Goal: Find specific page/section: Find specific page/section

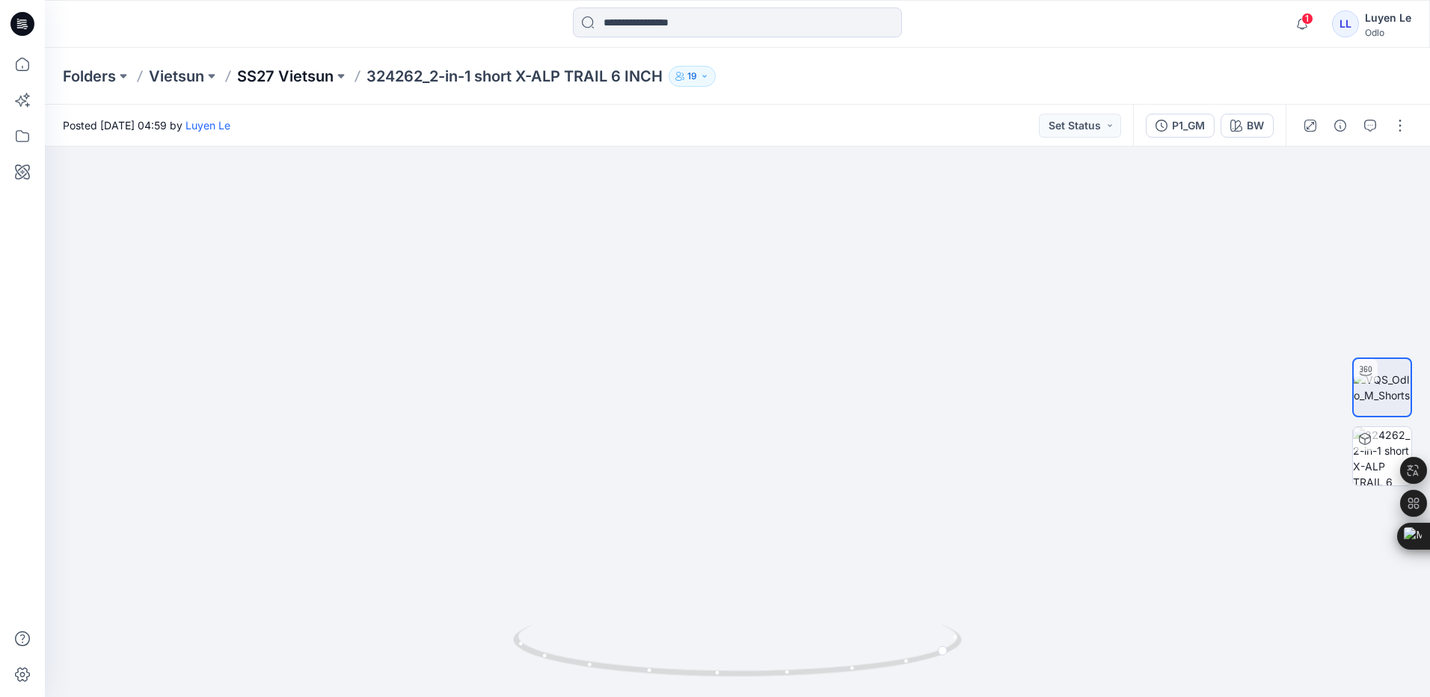
click at [286, 73] on p "SS27 Vietsun" at bounding box center [285, 76] width 96 height 21
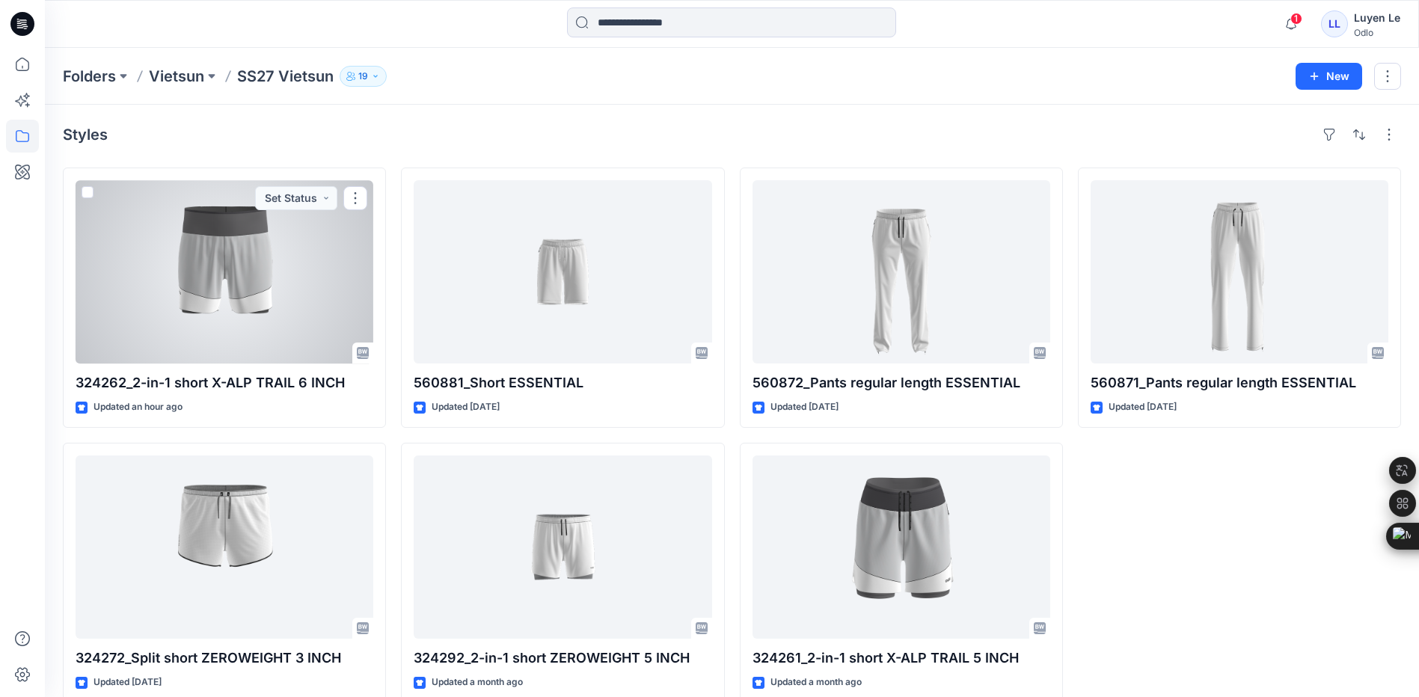
click at [182, 282] on div at bounding box center [225, 271] width 298 height 183
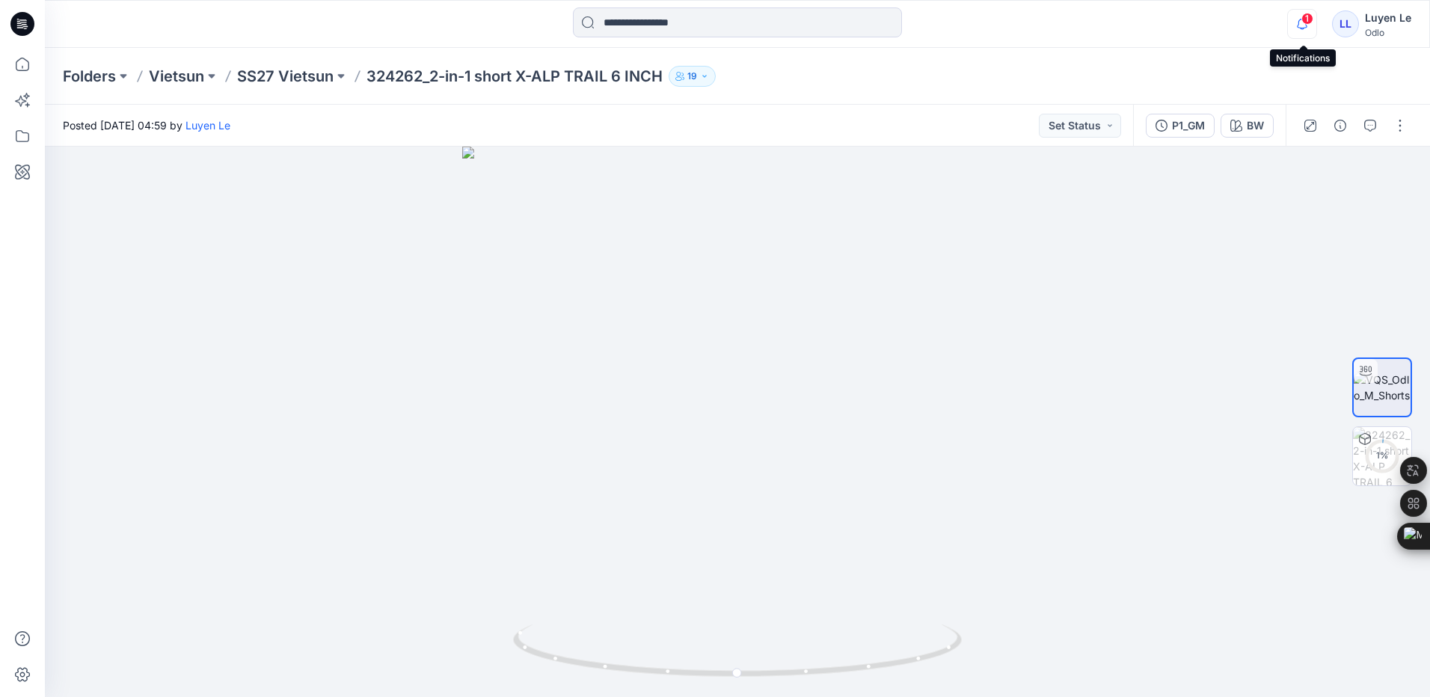
click at [1297, 22] on icon "button" at bounding box center [1302, 24] width 28 height 30
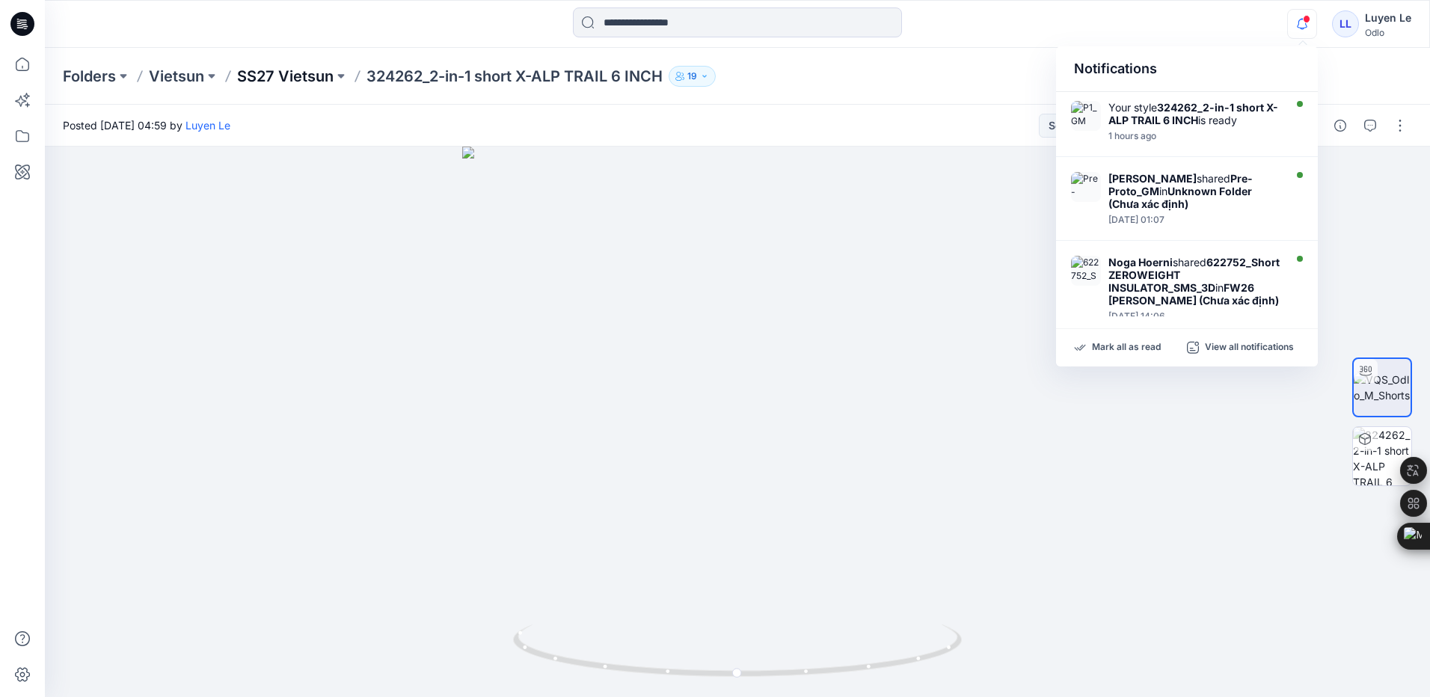
click at [282, 83] on p "SS27 Vietsun" at bounding box center [285, 76] width 96 height 21
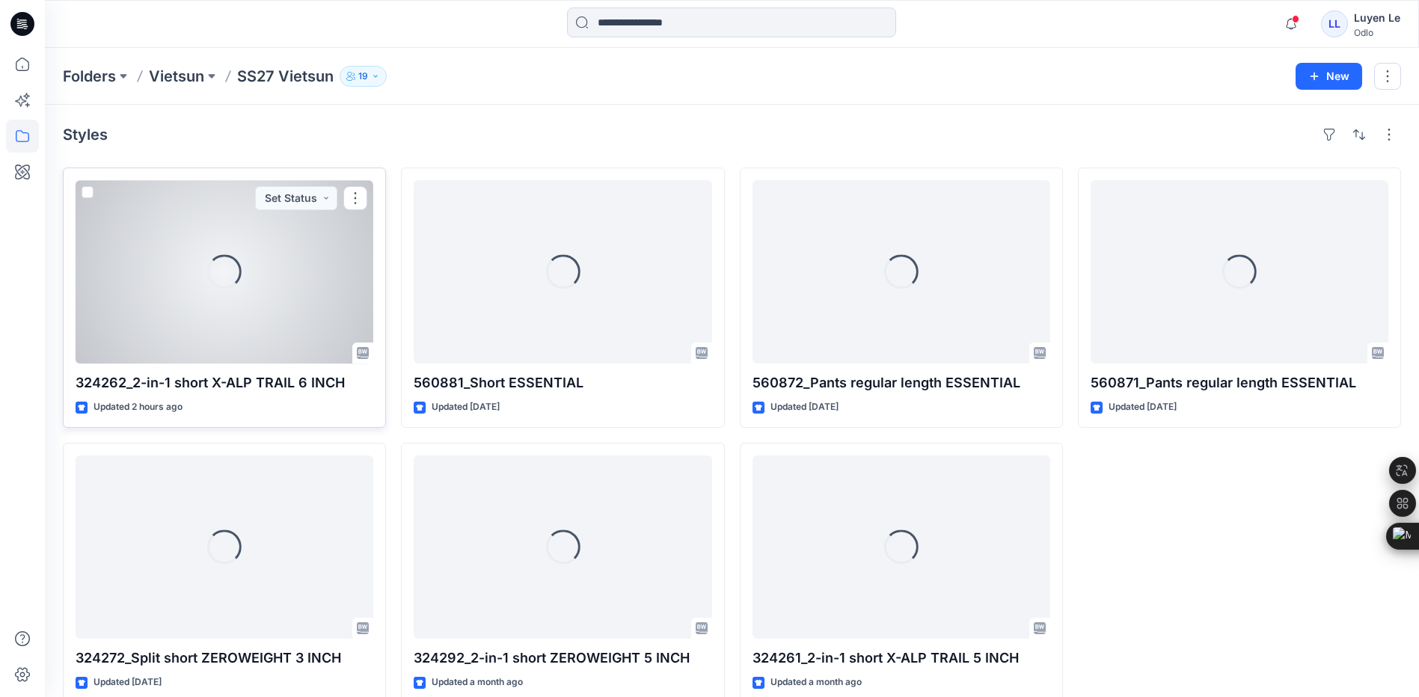
click at [306, 234] on div "Loading..." at bounding box center [225, 271] width 298 height 183
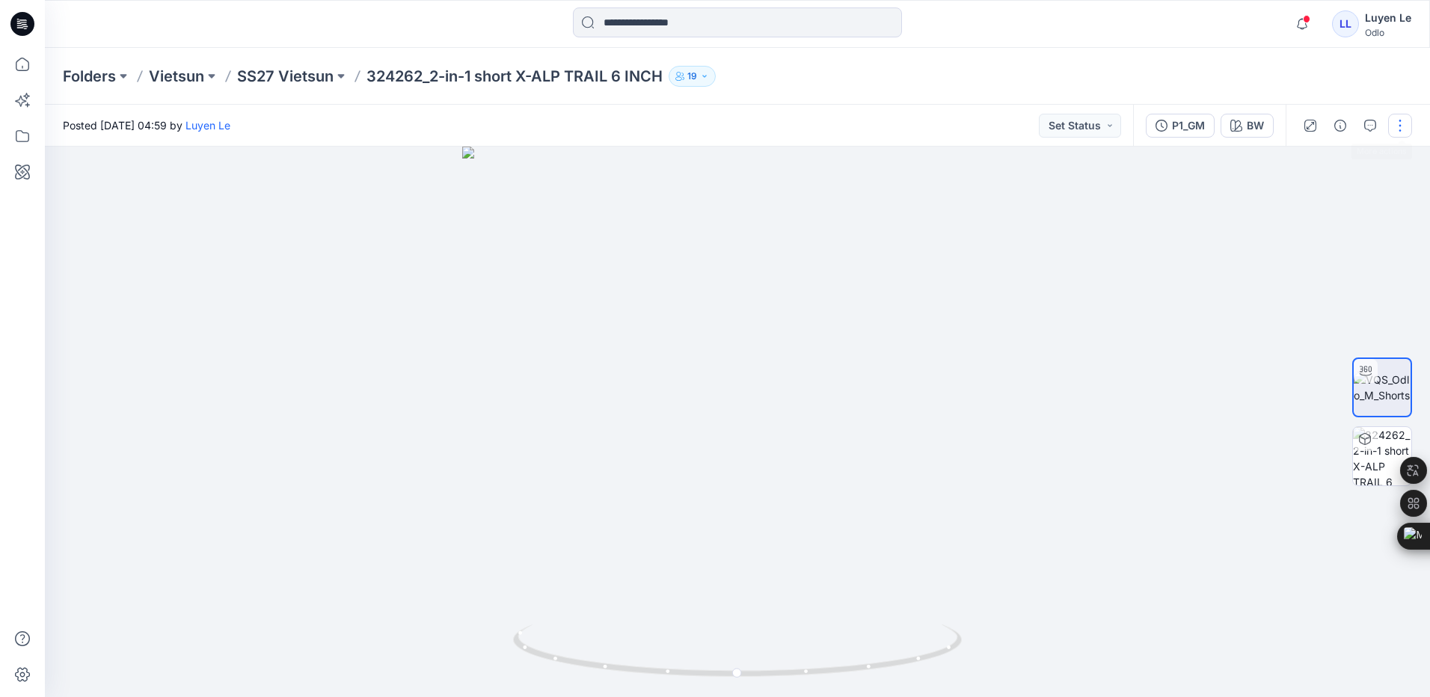
click at [1404, 129] on button "button" at bounding box center [1400, 126] width 24 height 24
click at [1318, 203] on button "Edit" at bounding box center [1337, 202] width 138 height 28
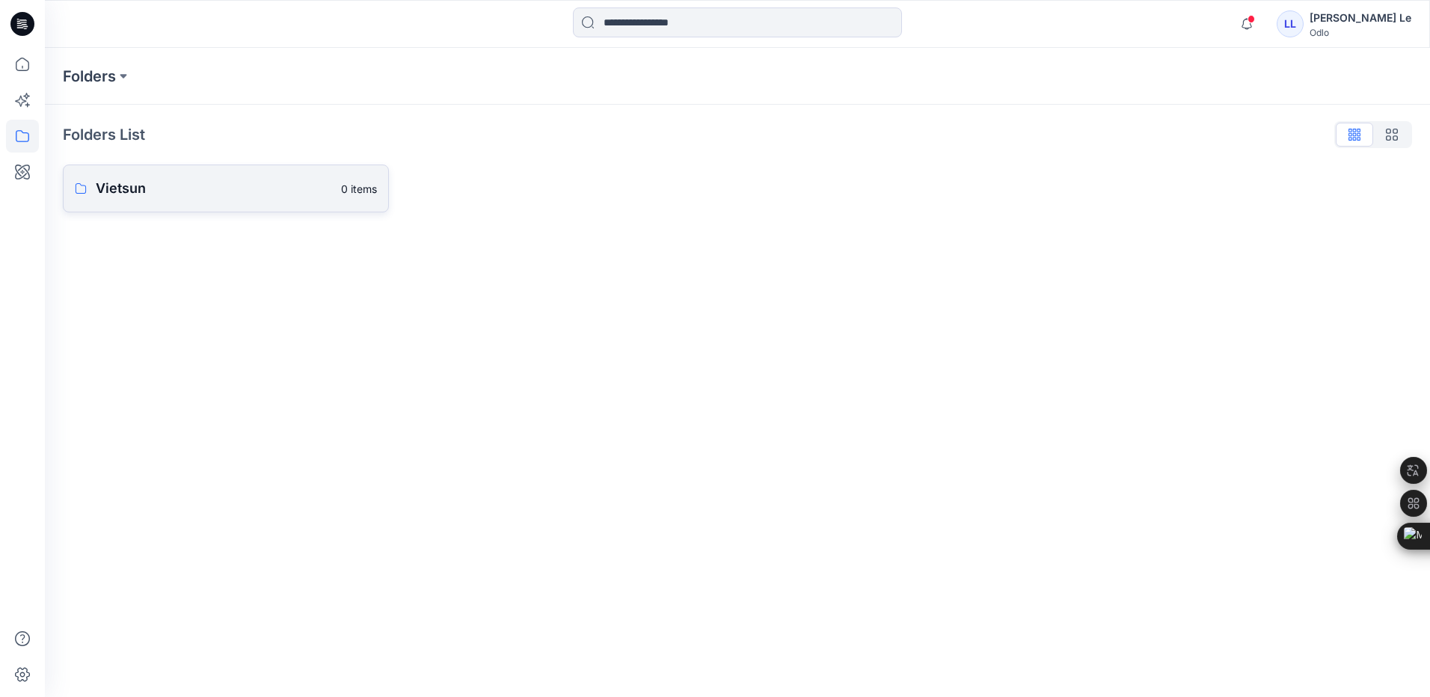
click at [138, 194] on p "Vietsun" at bounding box center [214, 188] width 236 height 21
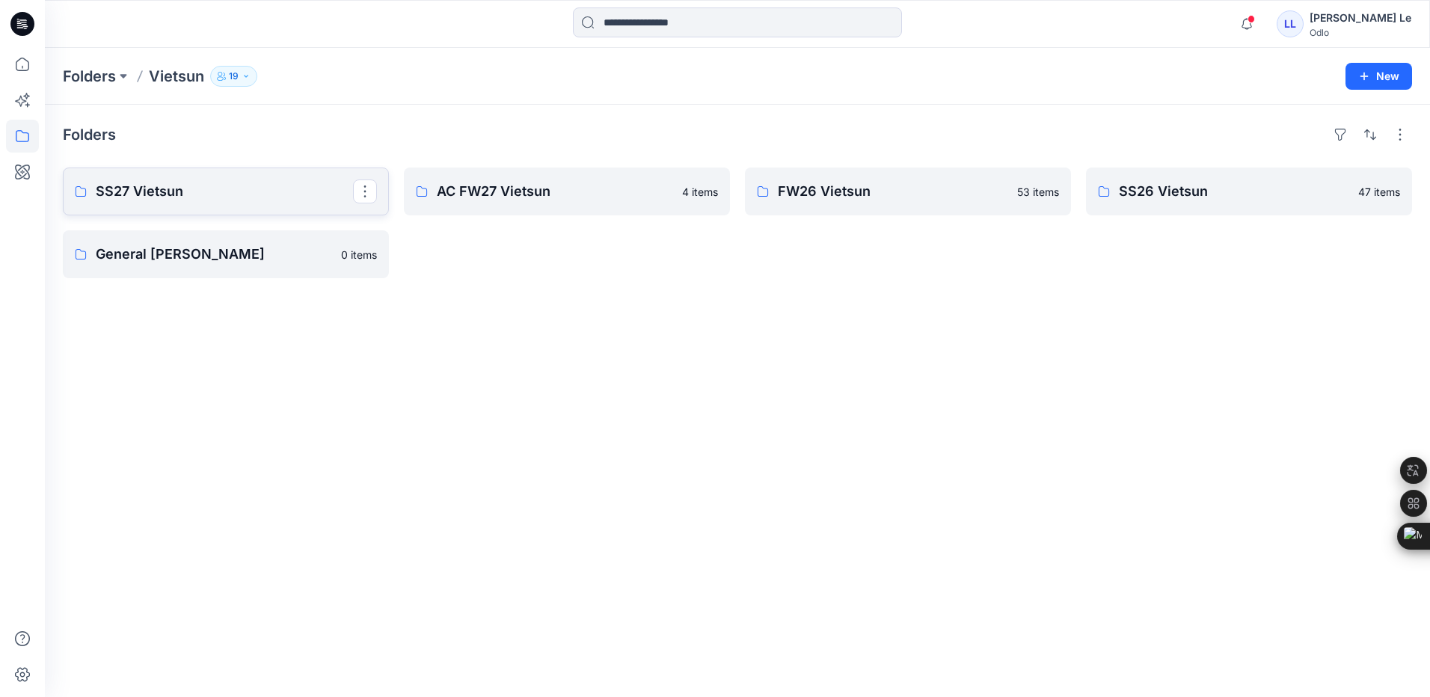
click at [190, 200] on p "SS27 Vietsun" at bounding box center [224, 191] width 257 height 21
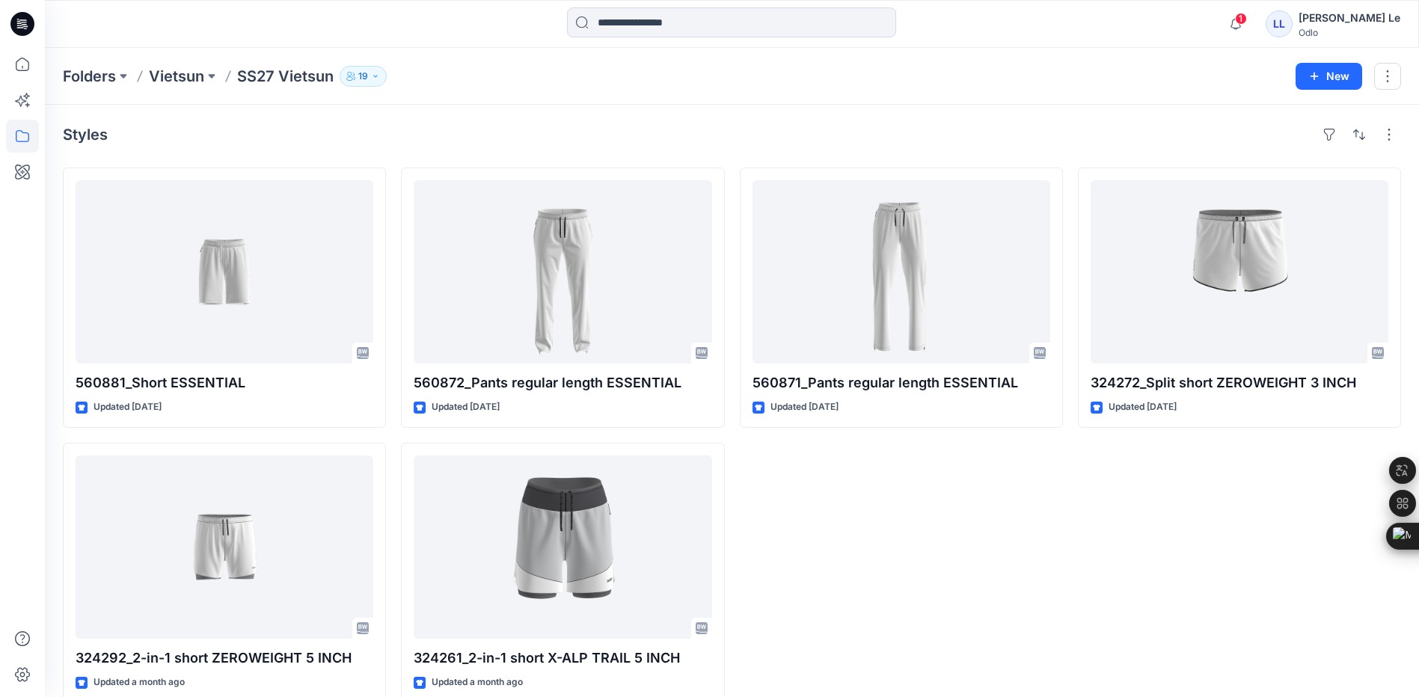
click at [843, 512] on div "560871_Pants regular length ESSENTIAL Updated 6 days ago" at bounding box center [901, 435] width 323 height 535
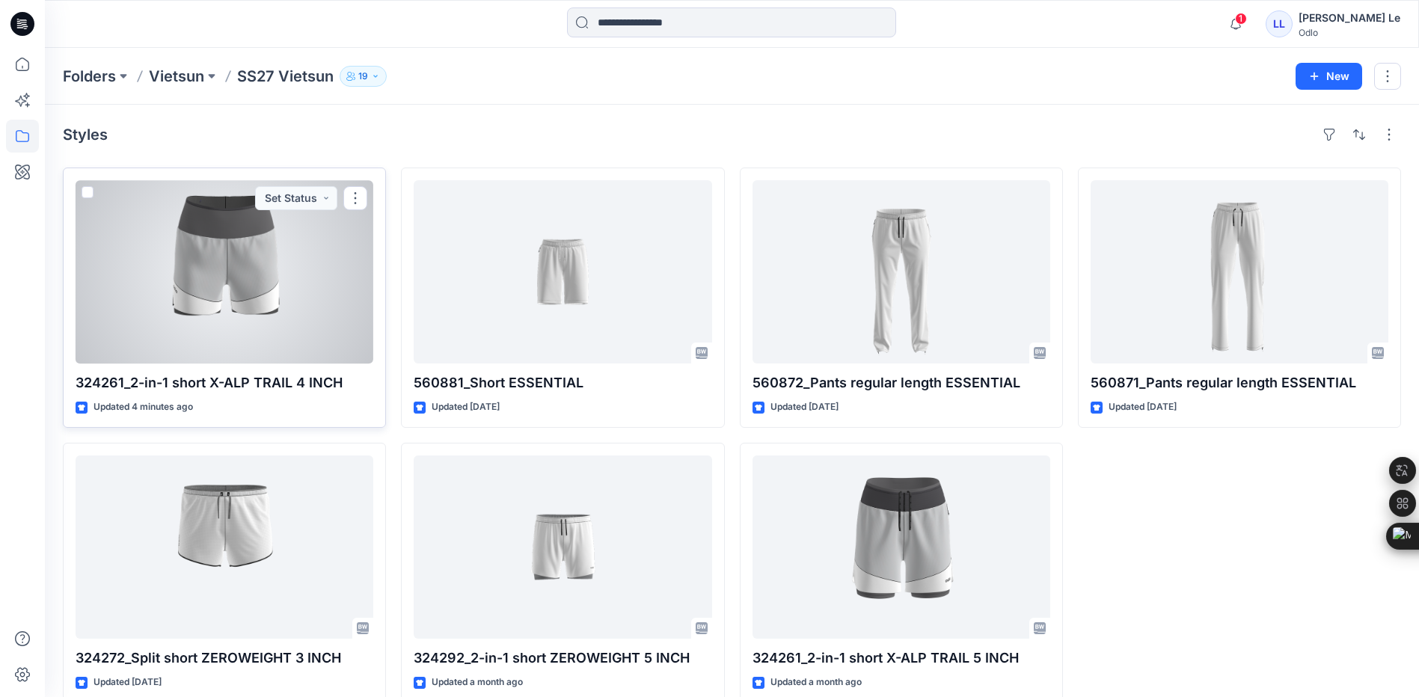
click at [238, 276] on div at bounding box center [225, 271] width 298 height 183
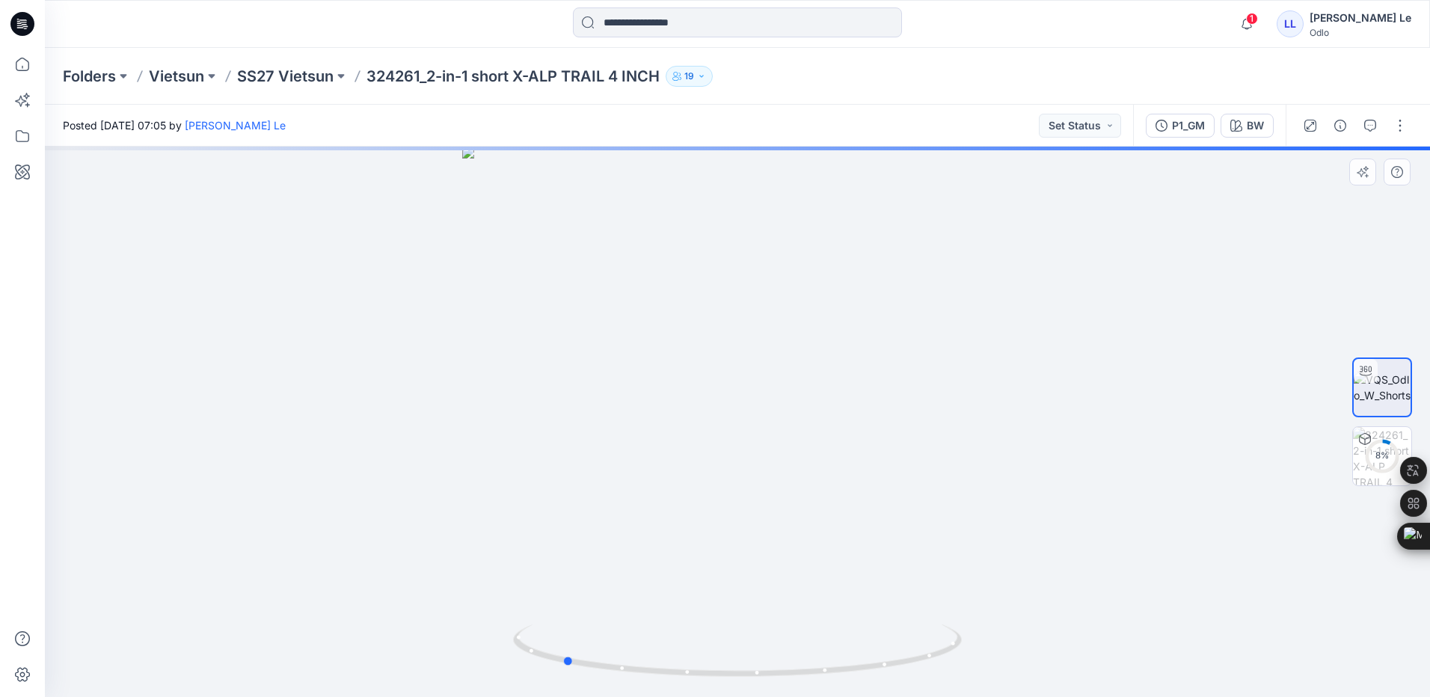
drag, startPoint x: 740, startPoint y: 676, endPoint x: 1014, endPoint y: 671, distance: 273.8
click at [1014, 671] on div at bounding box center [737, 422] width 1385 height 550
drag, startPoint x: 720, startPoint y: 277, endPoint x: 698, endPoint y: 588, distance: 311.9
drag, startPoint x: 639, startPoint y: 671, endPoint x: 1100, endPoint y: 660, distance: 460.8
click at [1100, 660] on div at bounding box center [737, 422] width 1385 height 550
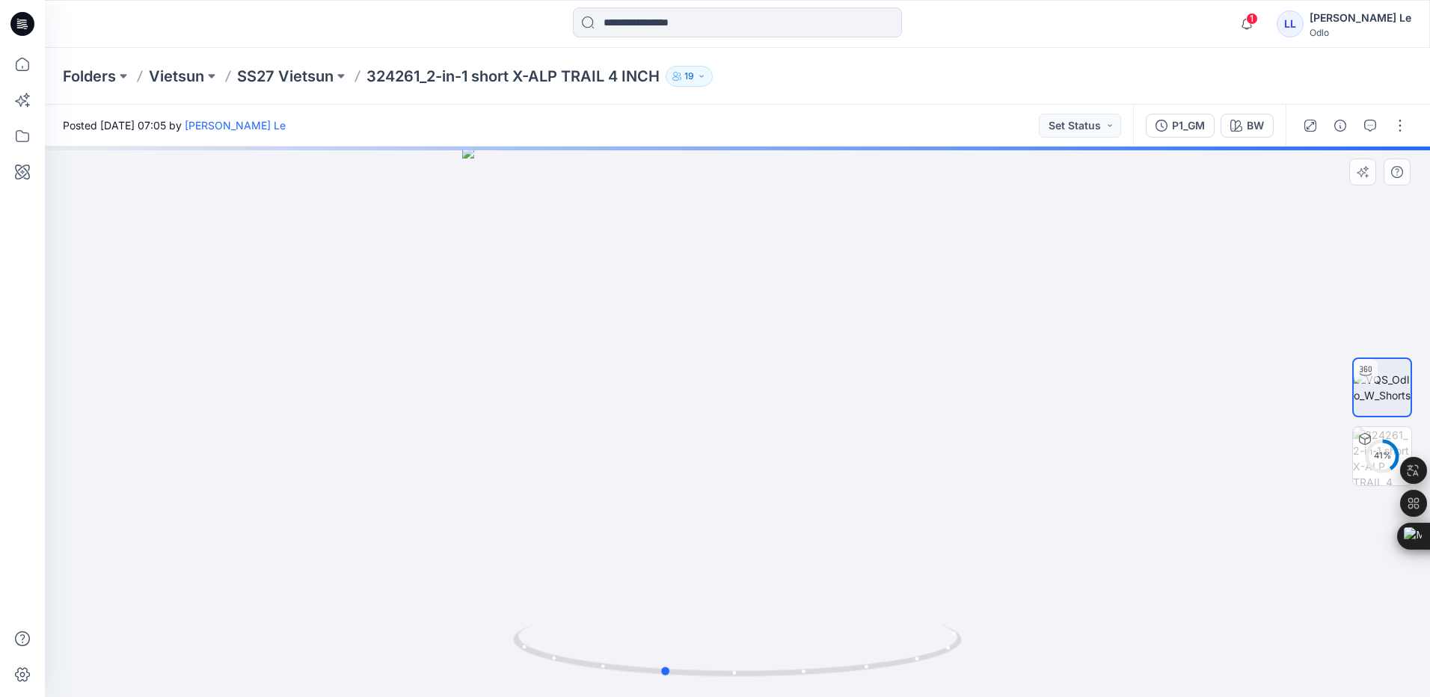
drag, startPoint x: 645, startPoint y: 680, endPoint x: 642, endPoint y: 599, distance: 80.9
click at [642, 599] on div at bounding box center [737, 422] width 1385 height 550
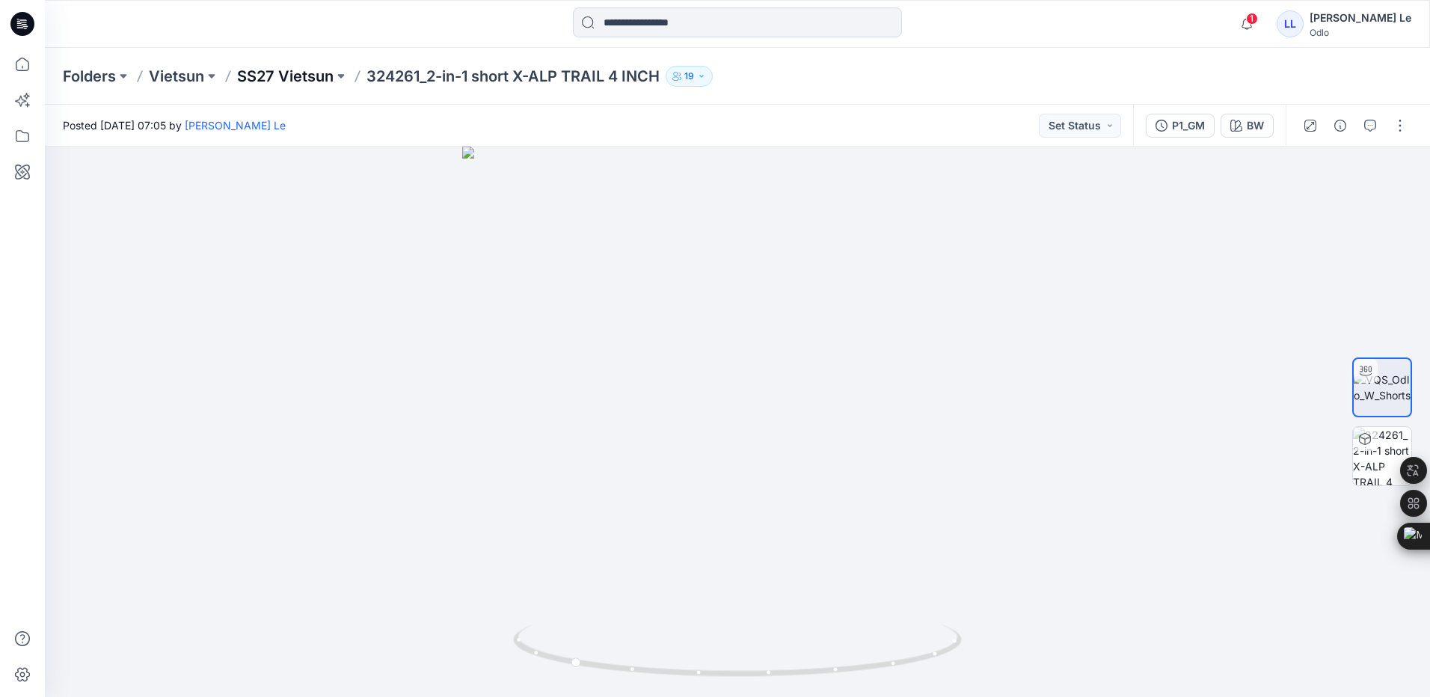
click at [276, 79] on p "SS27 Vietsun" at bounding box center [285, 76] width 96 height 21
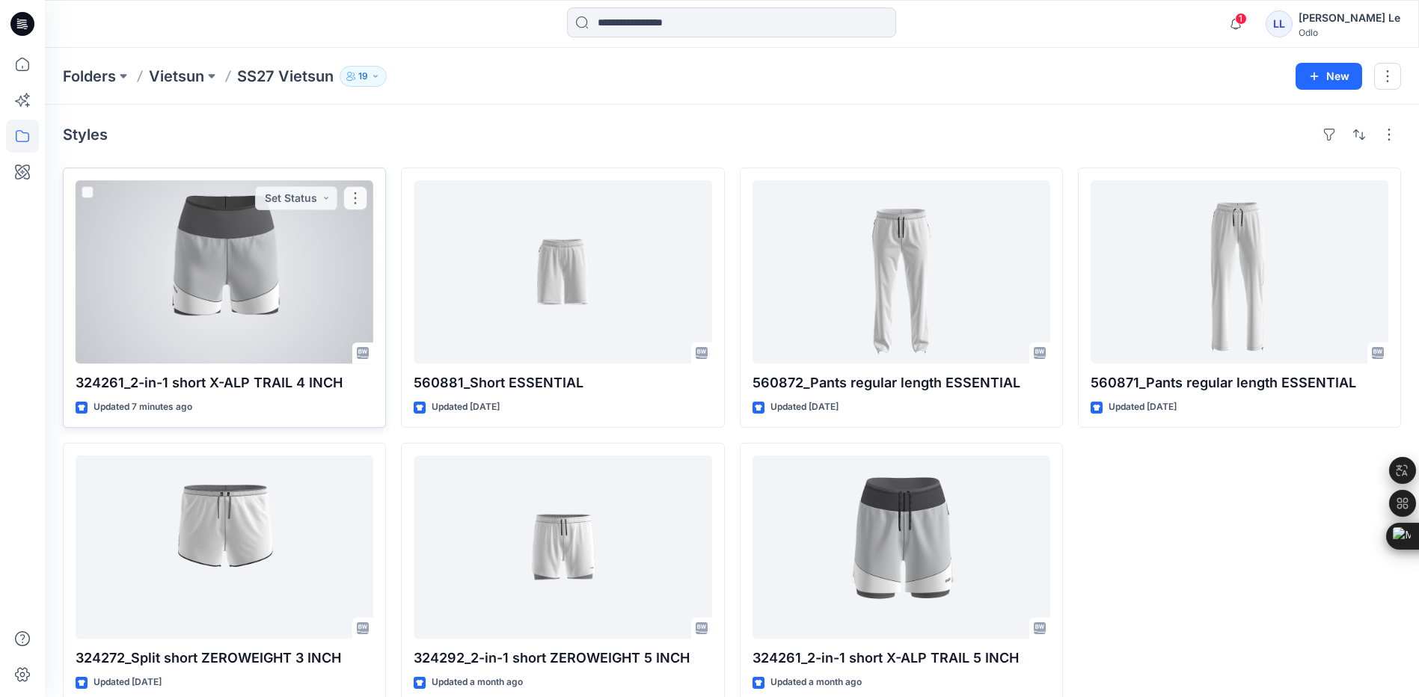
click at [206, 320] on div at bounding box center [225, 271] width 298 height 183
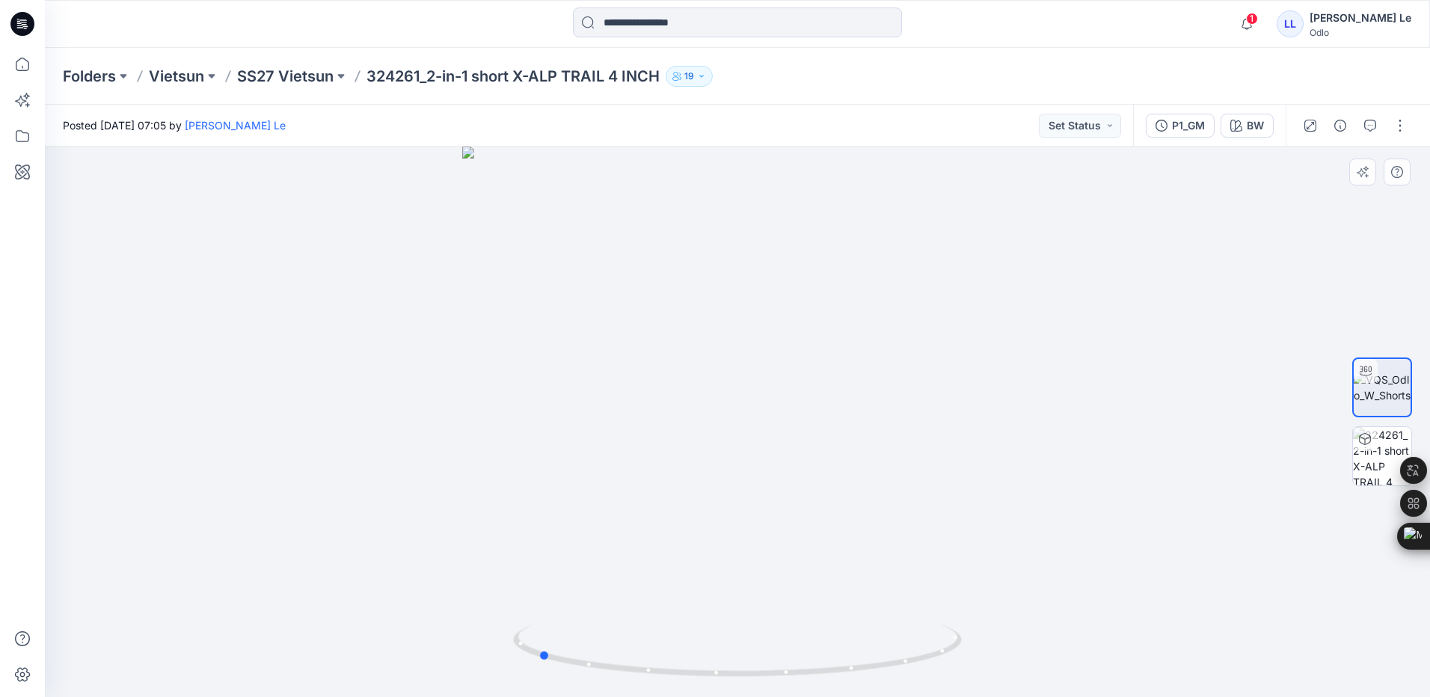
drag, startPoint x: 731, startPoint y: 675, endPoint x: 980, endPoint y: 611, distance: 257.0
click at [980, 611] on div at bounding box center [737, 422] width 1385 height 550
click at [259, 76] on p "SS27 Vietsun" at bounding box center [285, 76] width 96 height 21
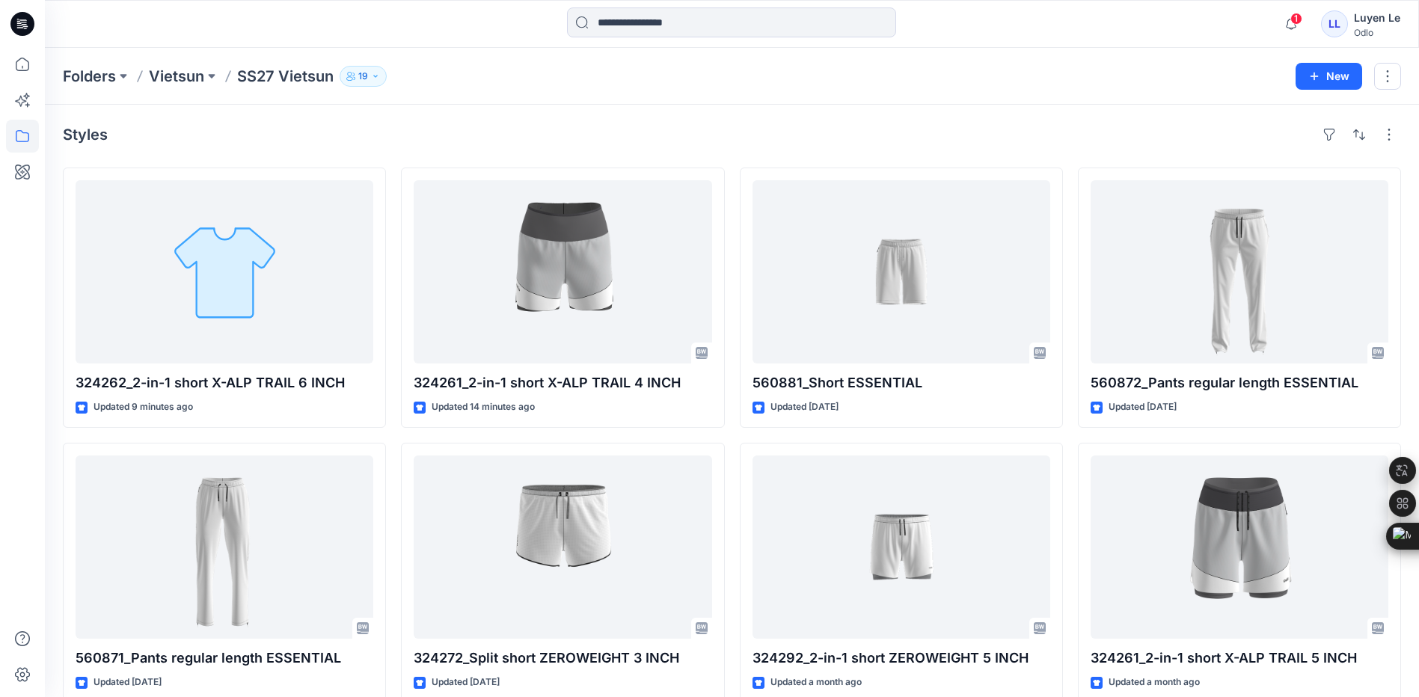
scroll to position [24, 0]
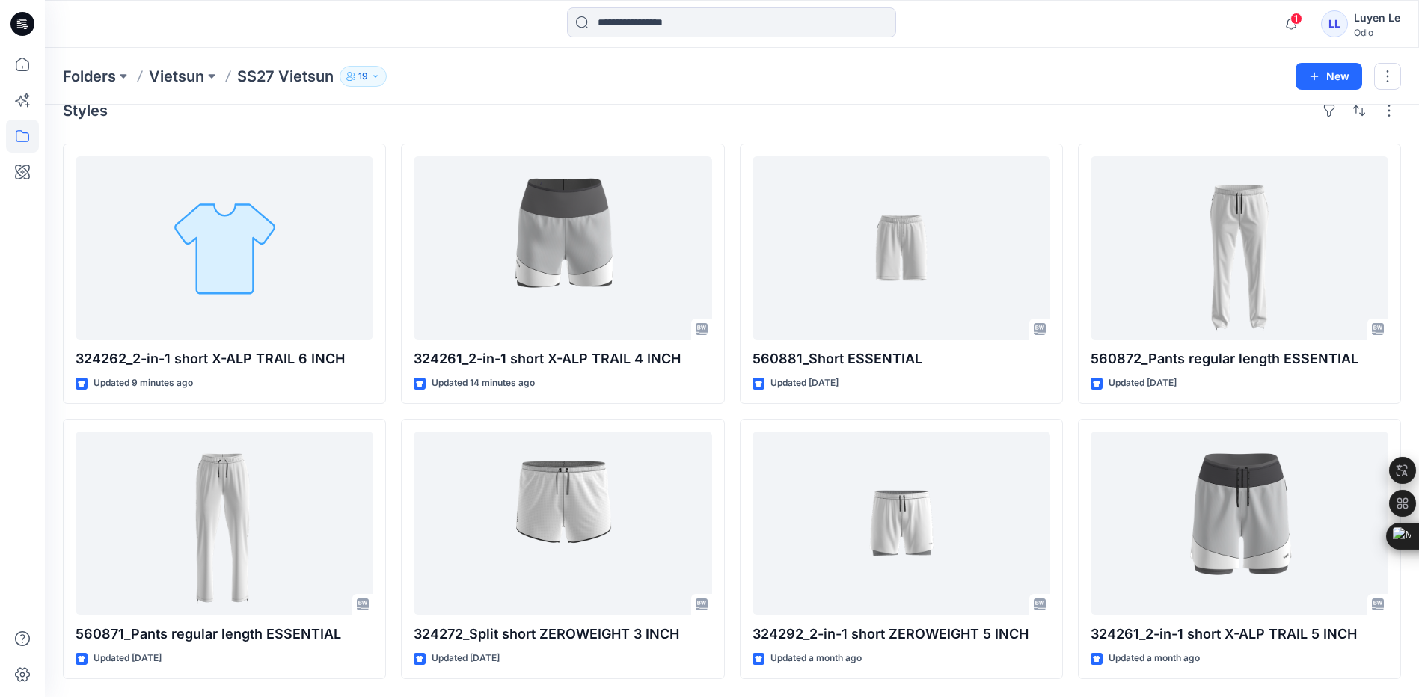
click at [436, 98] on div "Folders Vietsun SS27 Vietsun 19 New" at bounding box center [732, 76] width 1374 height 57
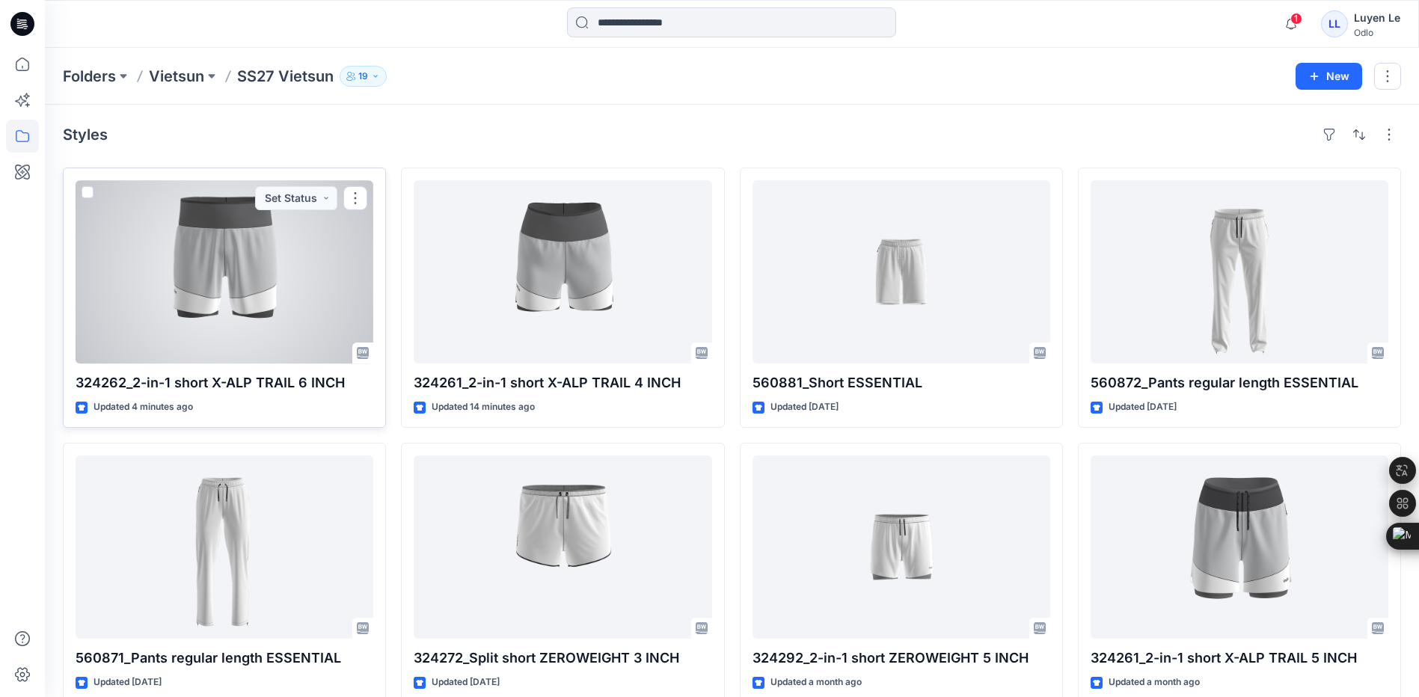
scroll to position [24, 0]
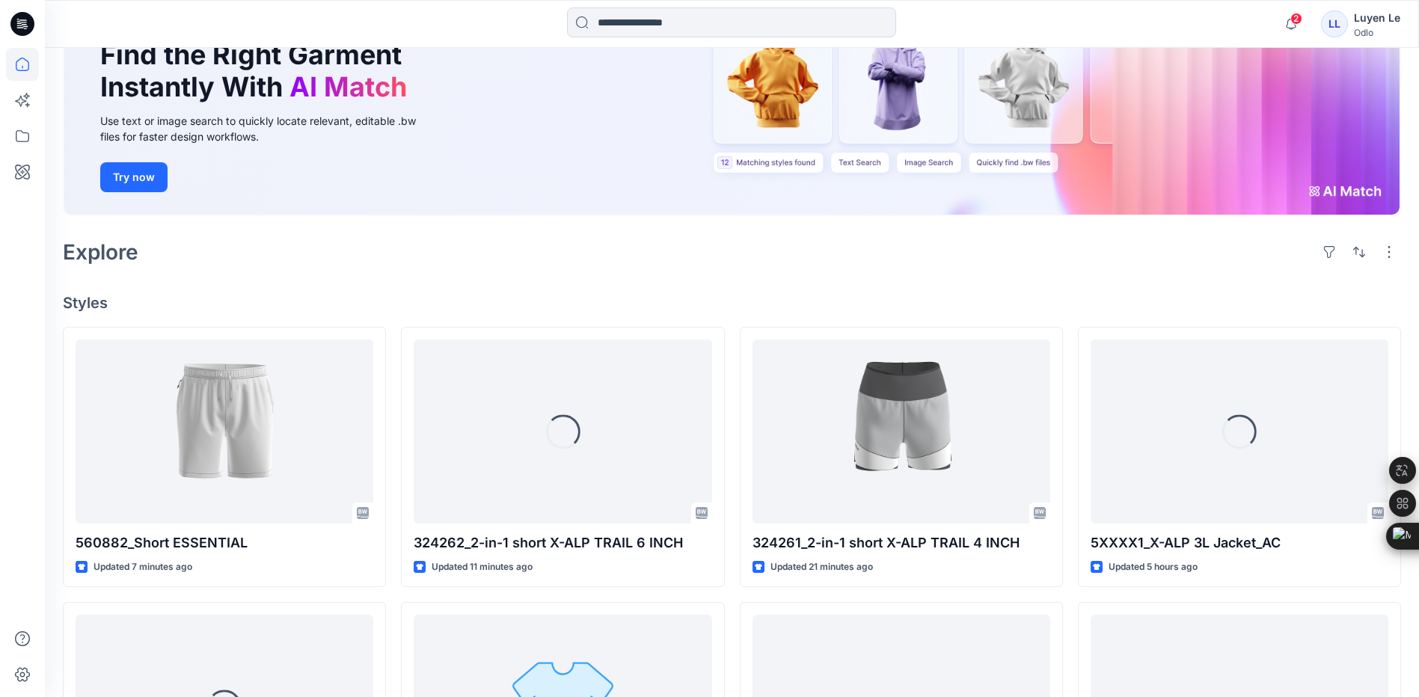
scroll to position [150, 0]
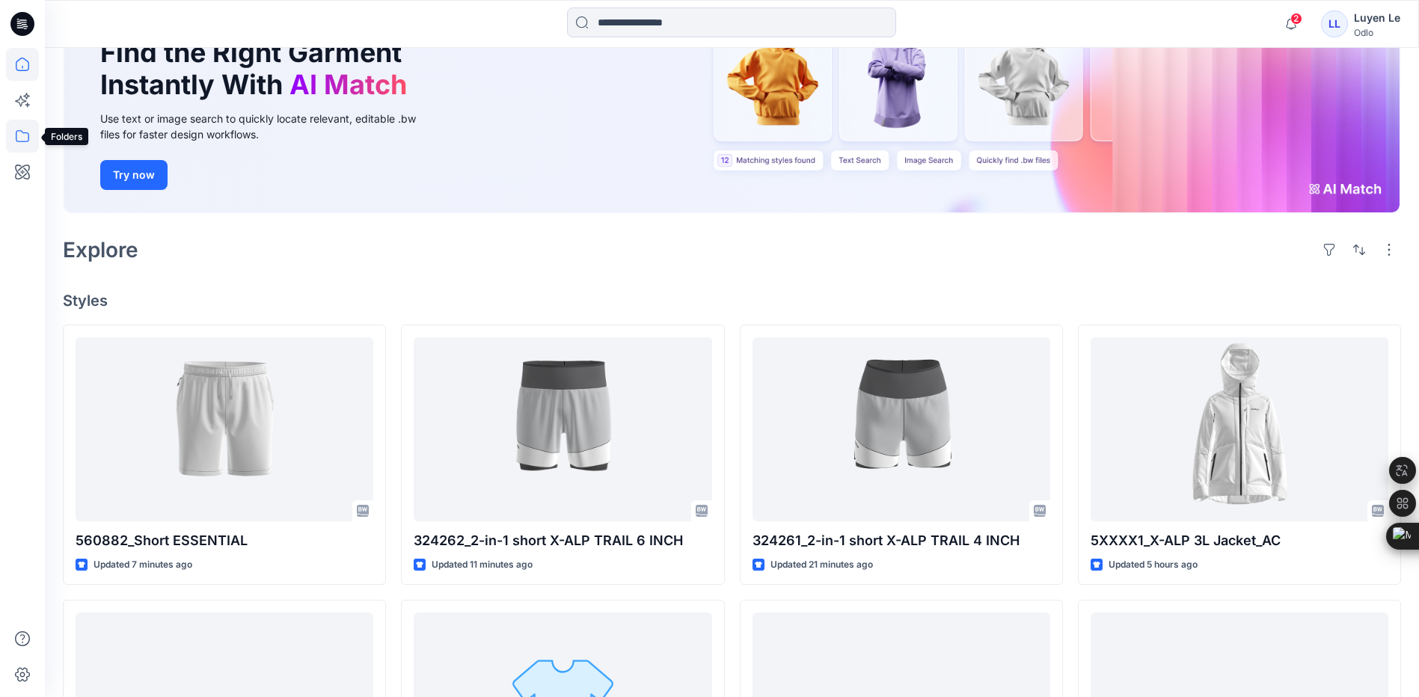
click at [16, 138] on icon at bounding box center [22, 136] width 33 height 33
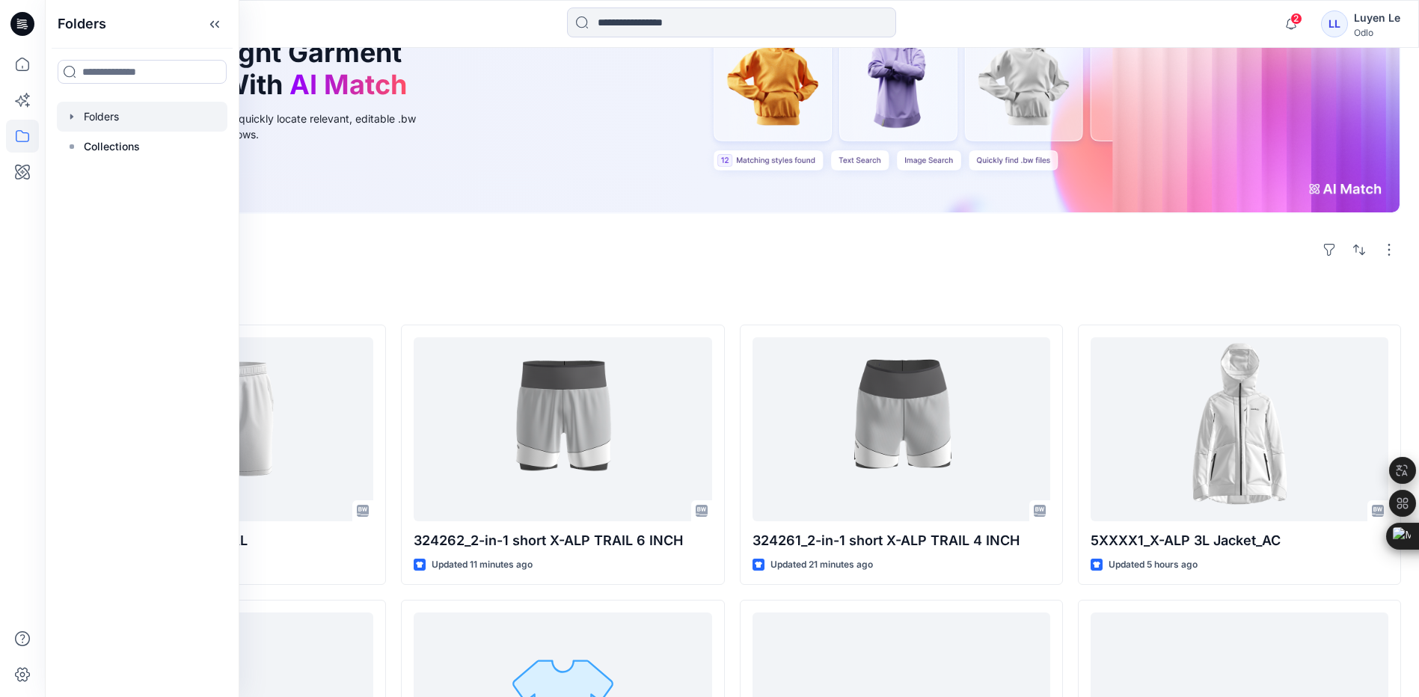
click at [100, 112] on div at bounding box center [142, 117] width 171 height 30
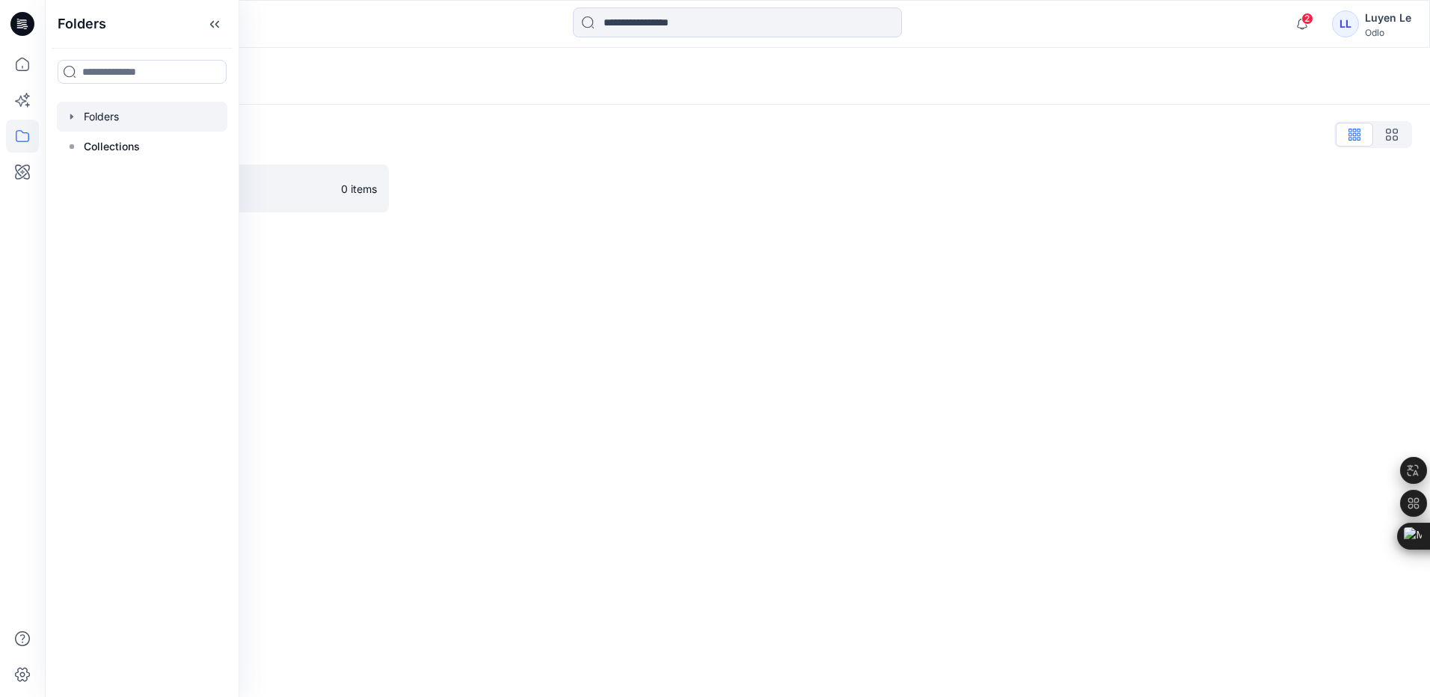
click at [417, 334] on div "Folders Folders List Vietsun 0 items" at bounding box center [737, 372] width 1385 height 649
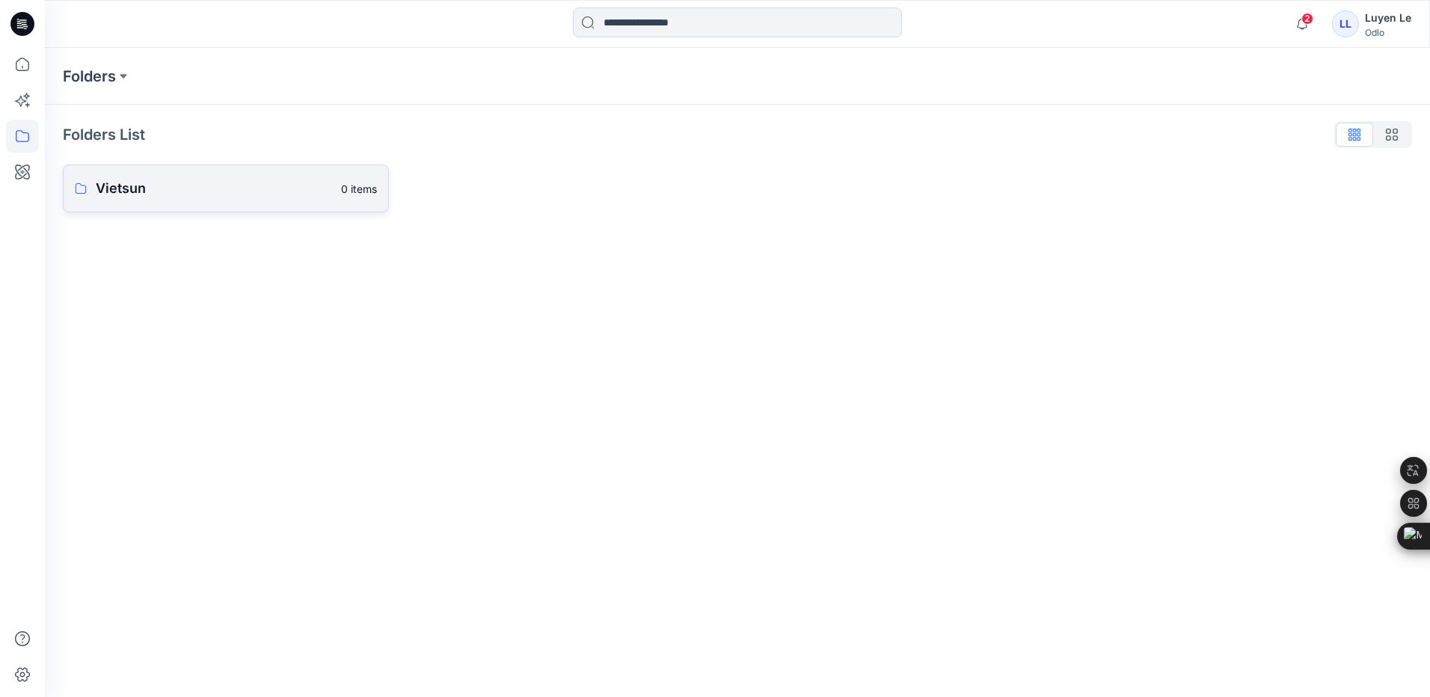
click at [272, 199] on link "Vietsun 0 items" at bounding box center [226, 189] width 326 height 48
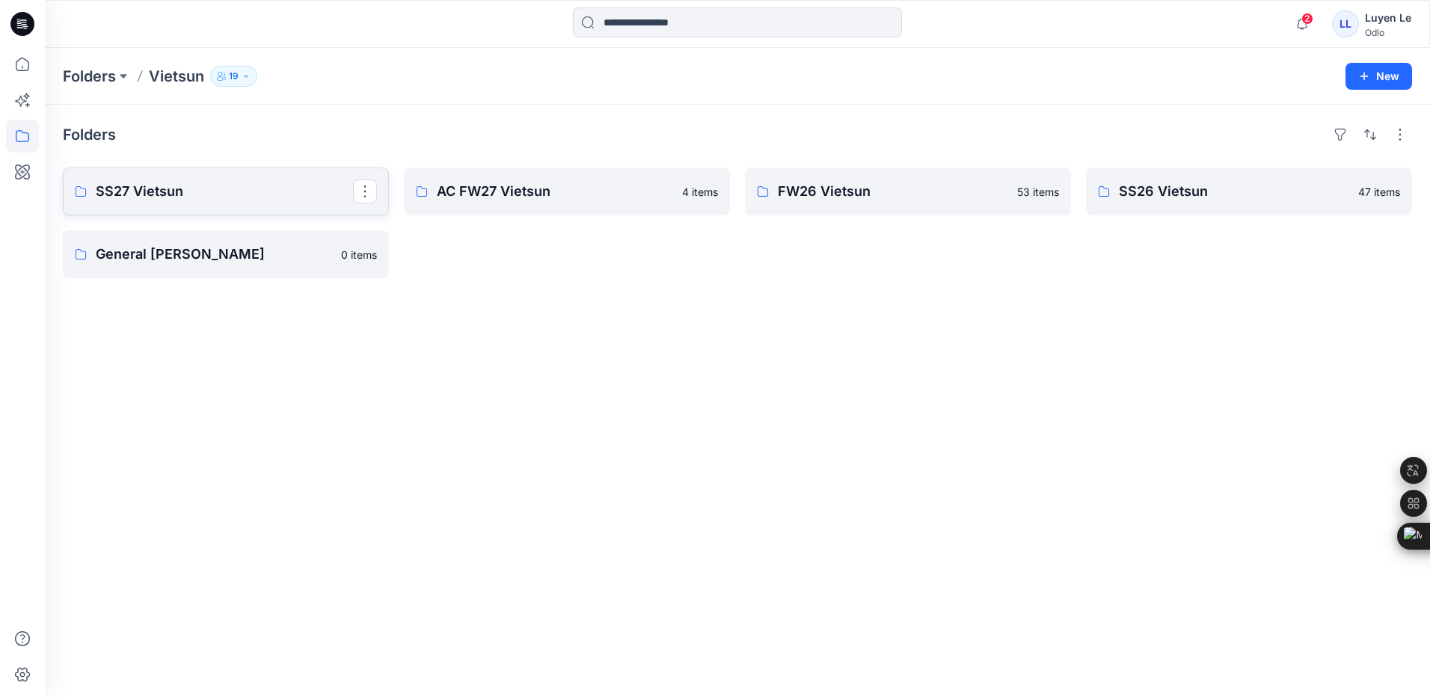
click at [230, 188] on p "SS27 Vietsun" at bounding box center [224, 191] width 257 height 21
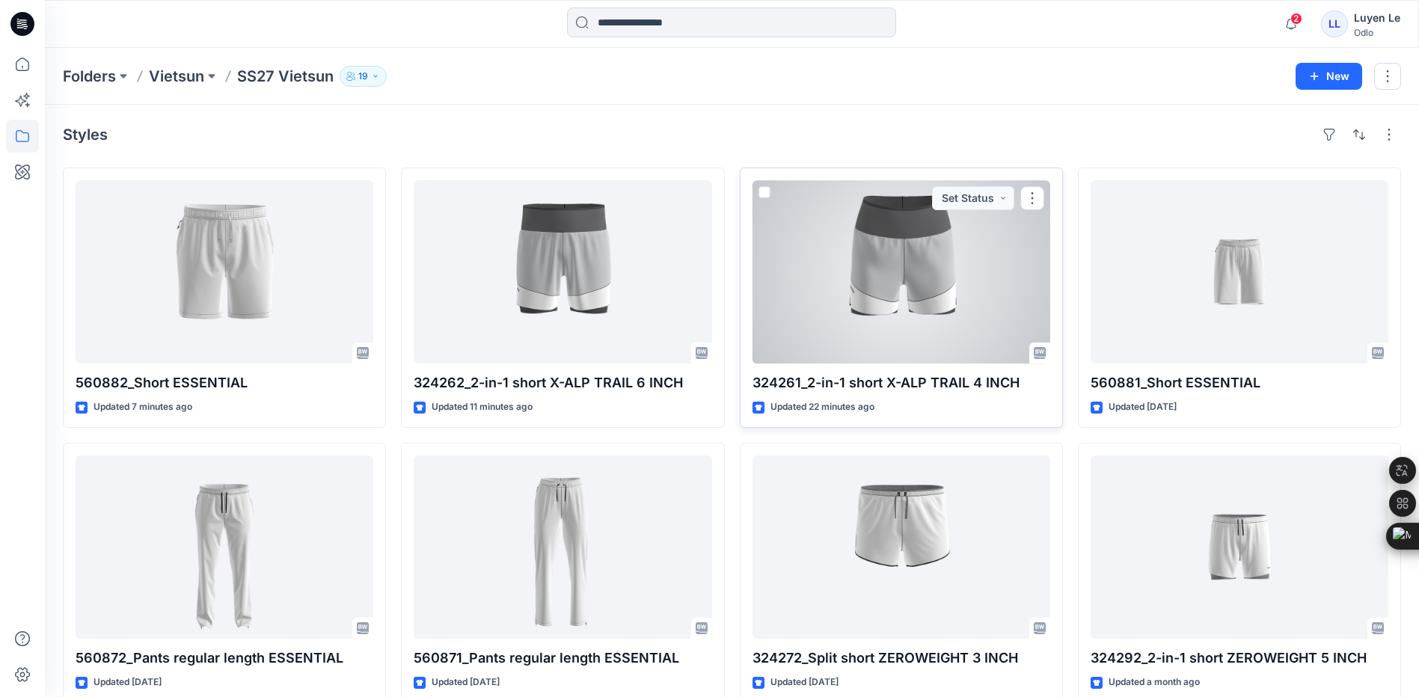
scroll to position [75, 0]
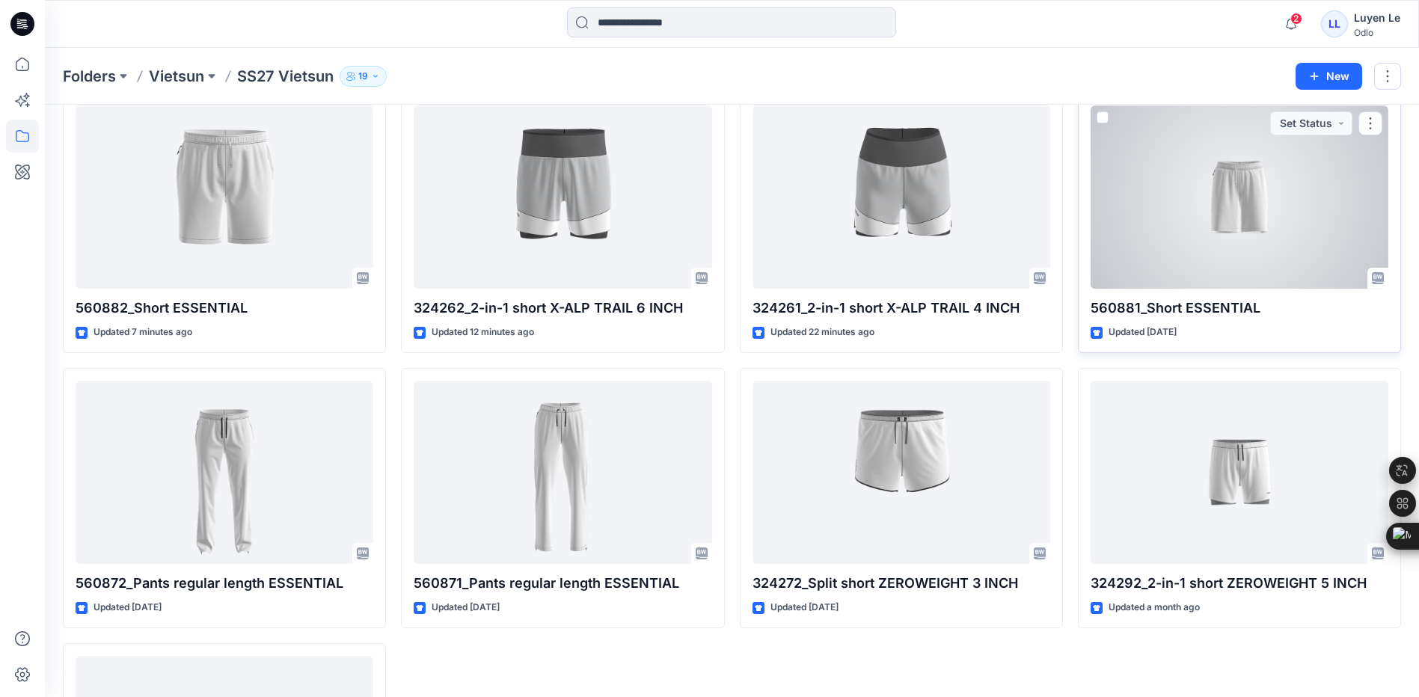
click at [1211, 253] on div at bounding box center [1239, 196] width 298 height 183
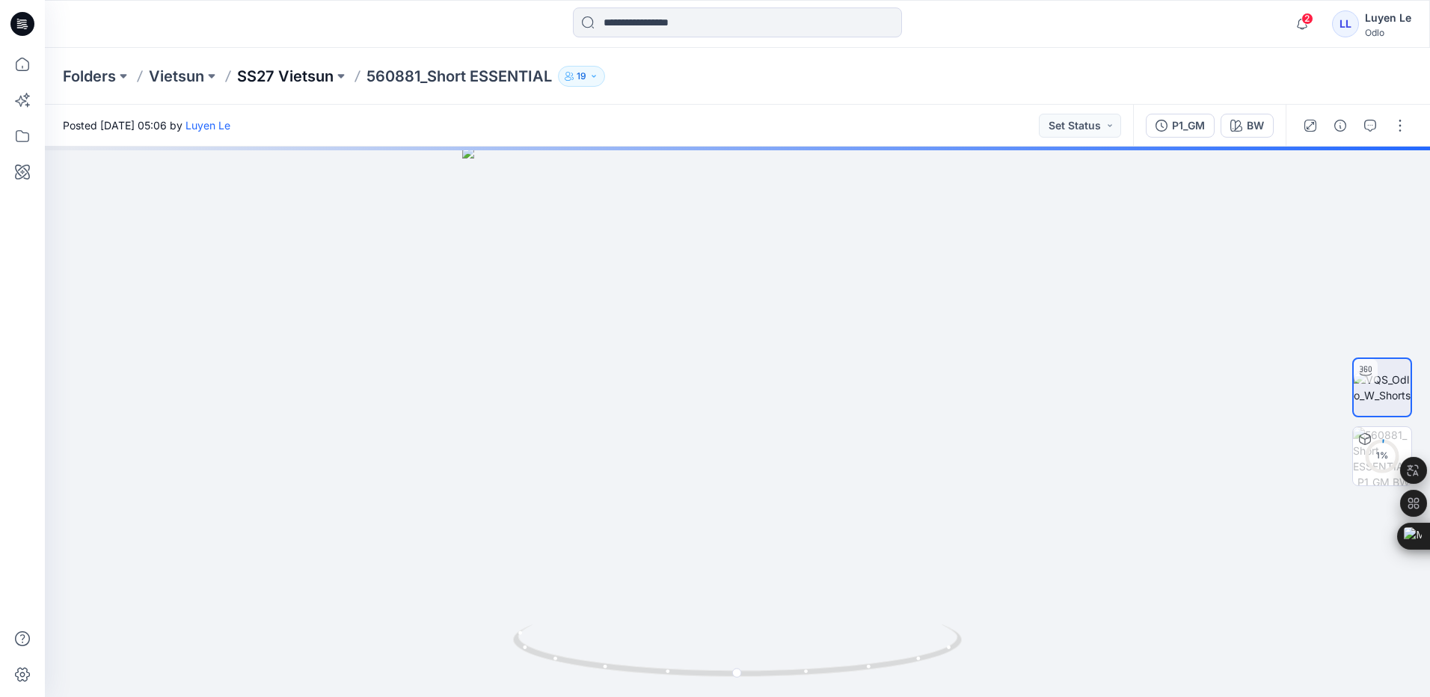
click at [275, 77] on p "SS27 Vietsun" at bounding box center [285, 76] width 96 height 21
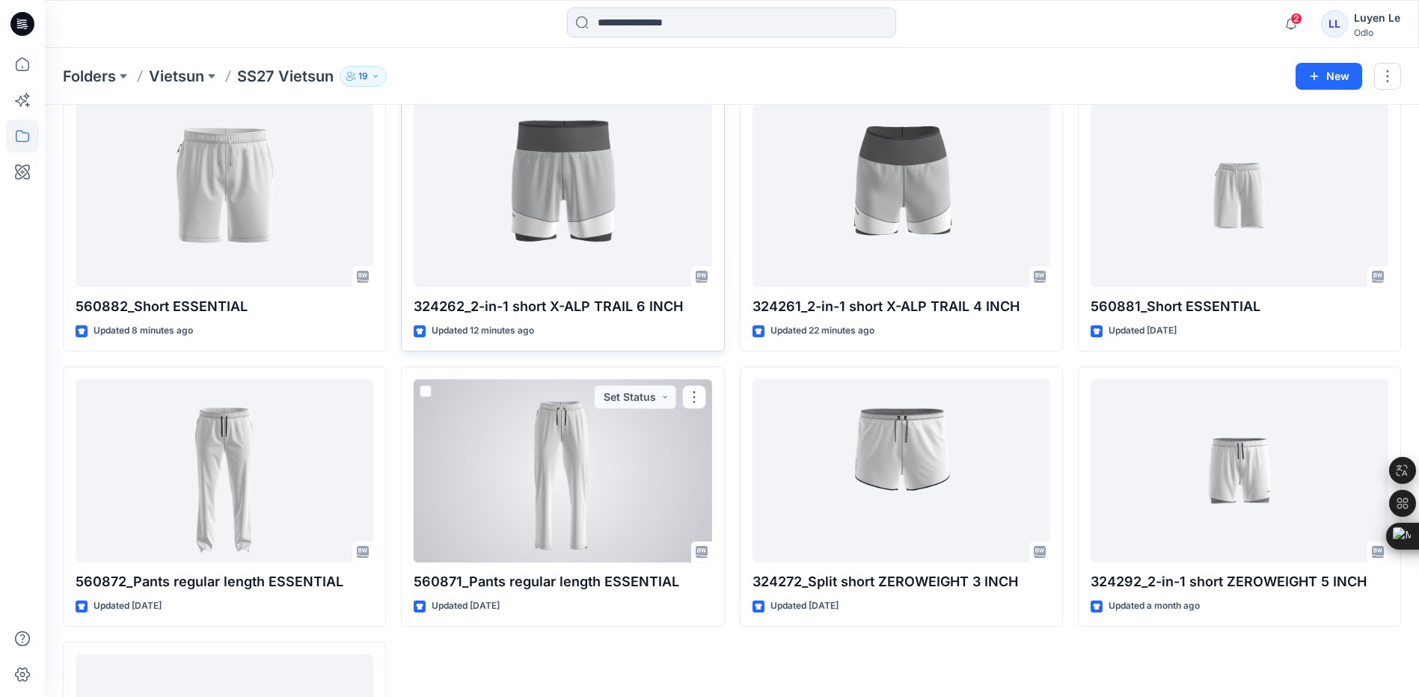
scroll to position [75, 0]
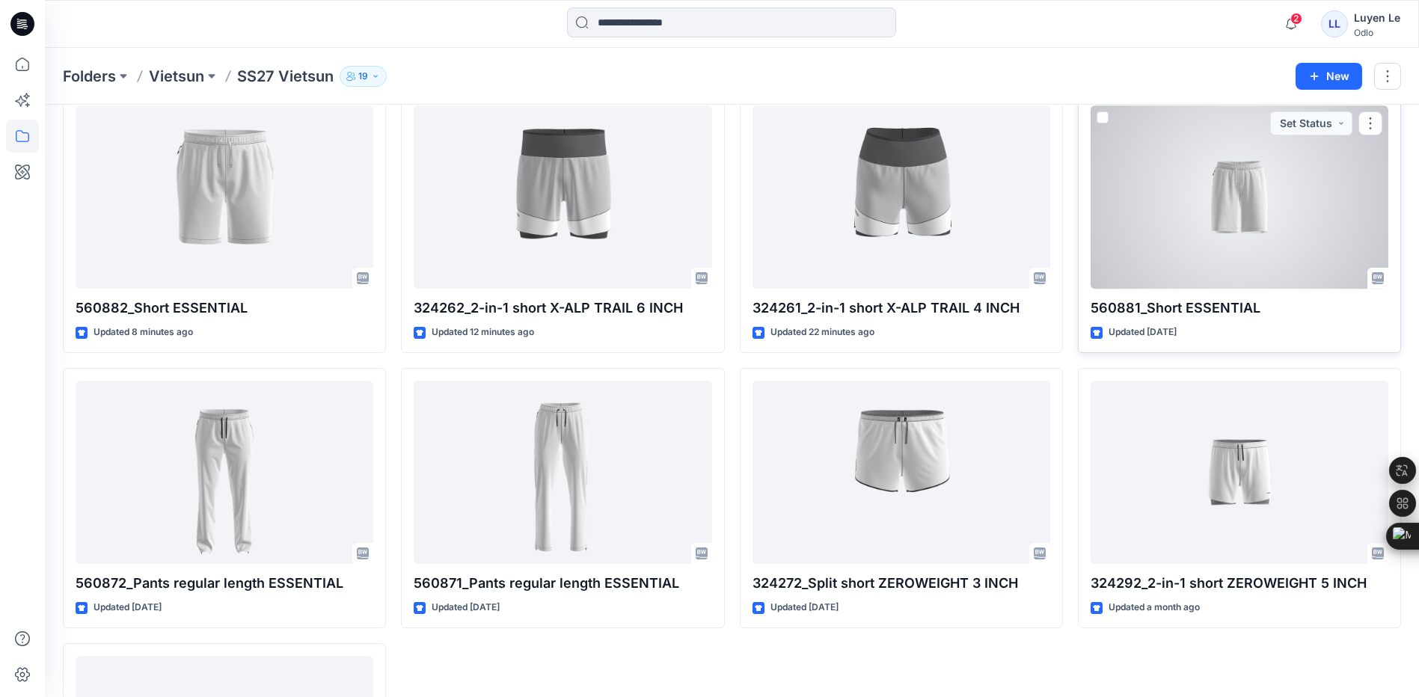
click at [1114, 244] on div at bounding box center [1239, 196] width 298 height 183
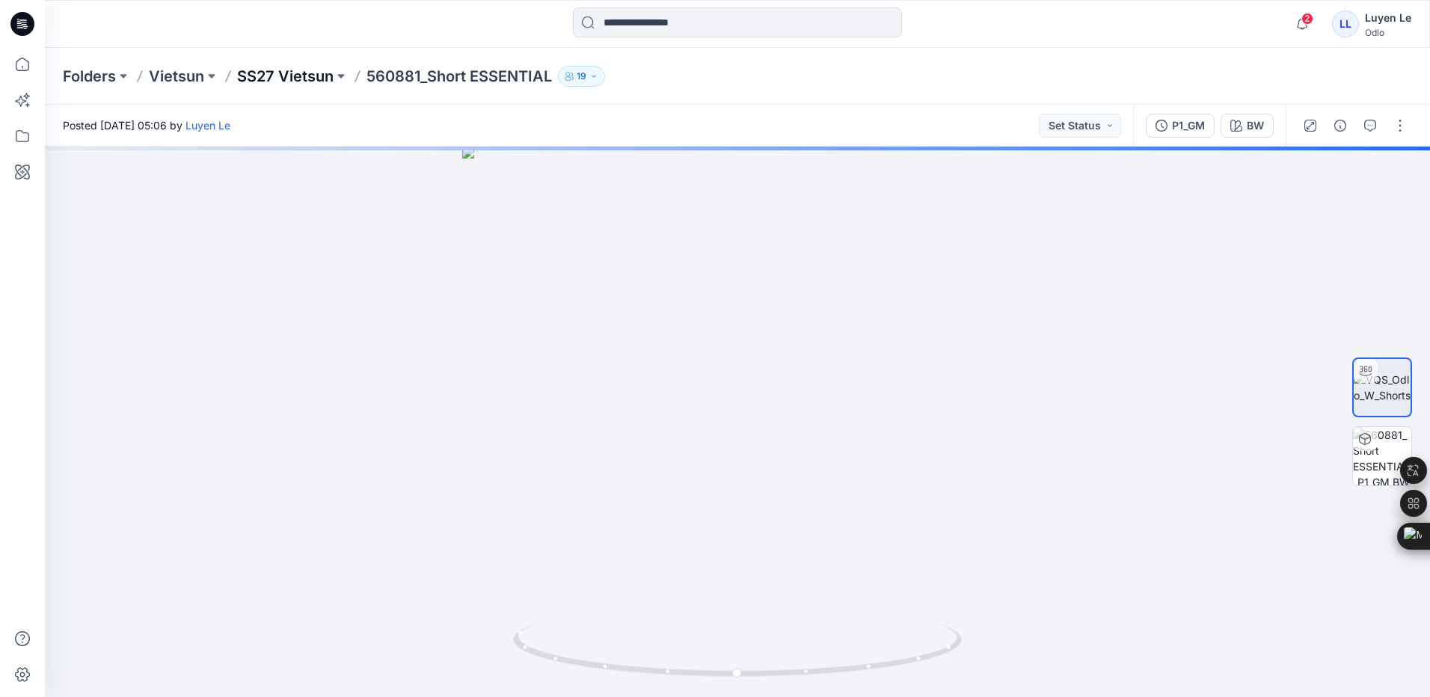
click at [288, 77] on p "SS27 Vietsun" at bounding box center [285, 76] width 96 height 21
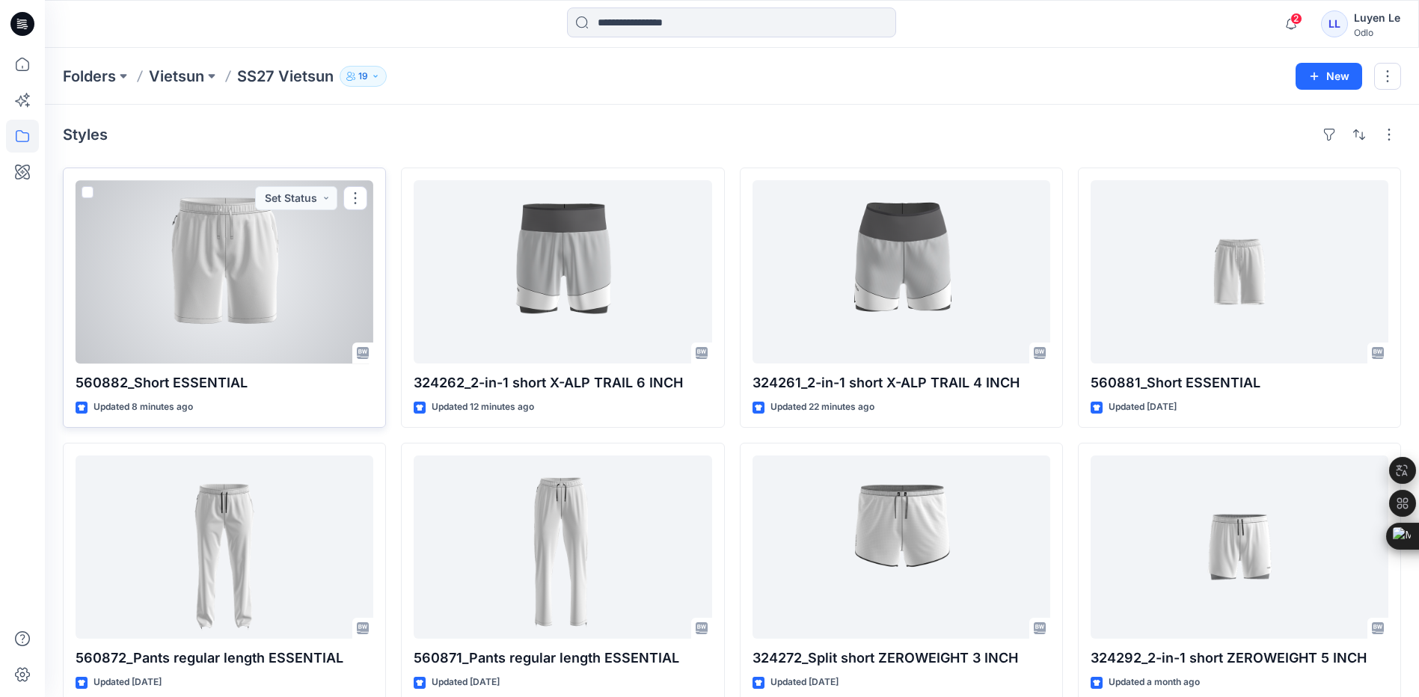
click at [242, 280] on div at bounding box center [225, 271] width 298 height 183
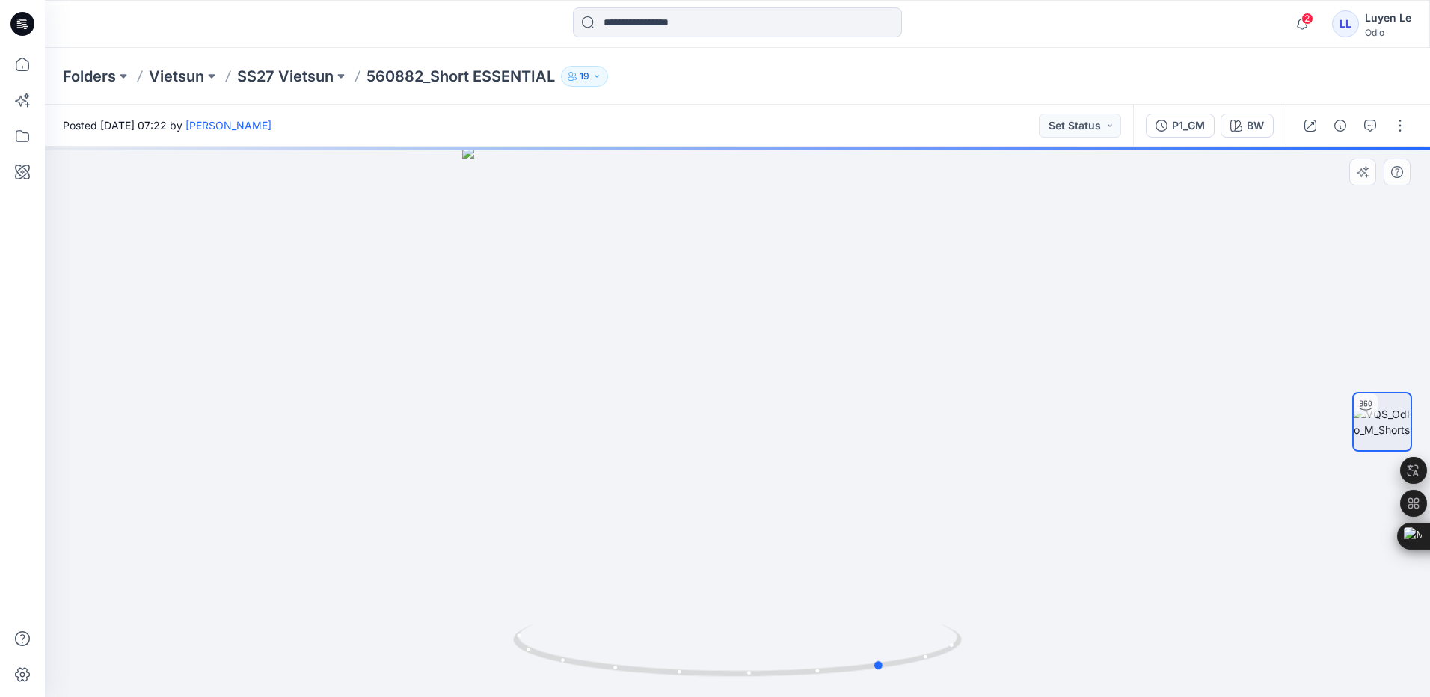
drag, startPoint x: 740, startPoint y: 679, endPoint x: 887, endPoint y: 612, distance: 161.0
click at [887, 612] on div at bounding box center [737, 422] width 1385 height 550
drag, startPoint x: 734, startPoint y: 237, endPoint x: 736, endPoint y: 515, distance: 278.2
click at [294, 69] on p "SS27 Vietsun" at bounding box center [285, 76] width 96 height 21
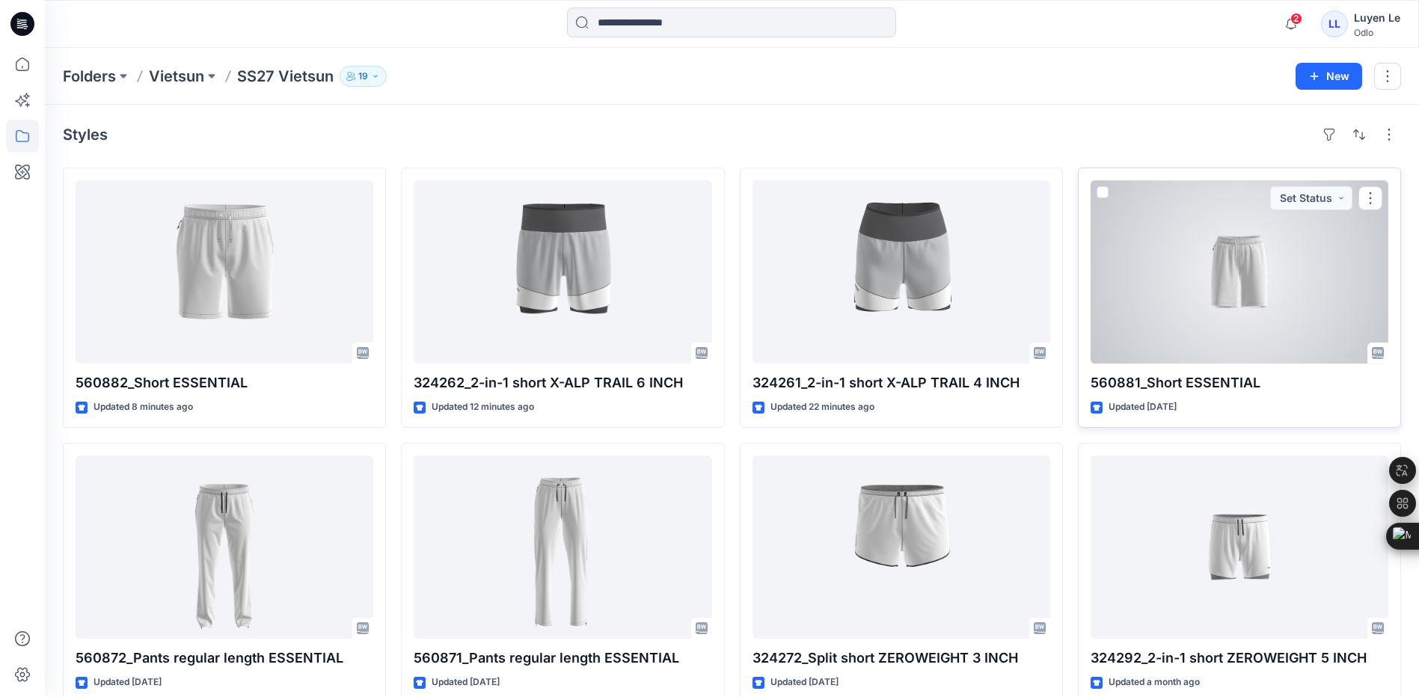
click at [1111, 332] on div at bounding box center [1239, 271] width 298 height 183
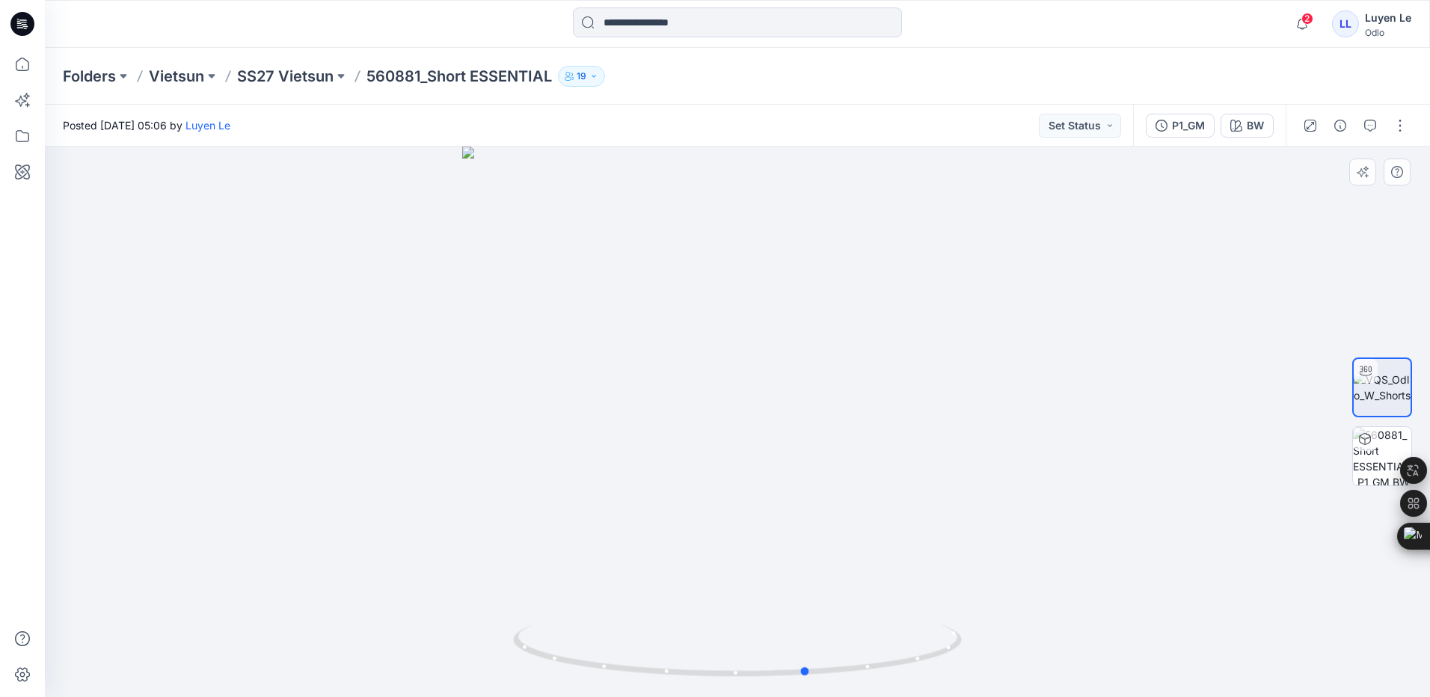
drag, startPoint x: 739, startPoint y: 671, endPoint x: 1258, endPoint y: 656, distance: 519.2
click at [1258, 656] on div at bounding box center [737, 422] width 1385 height 550
click at [292, 82] on p "SS27 Vietsun" at bounding box center [285, 76] width 96 height 21
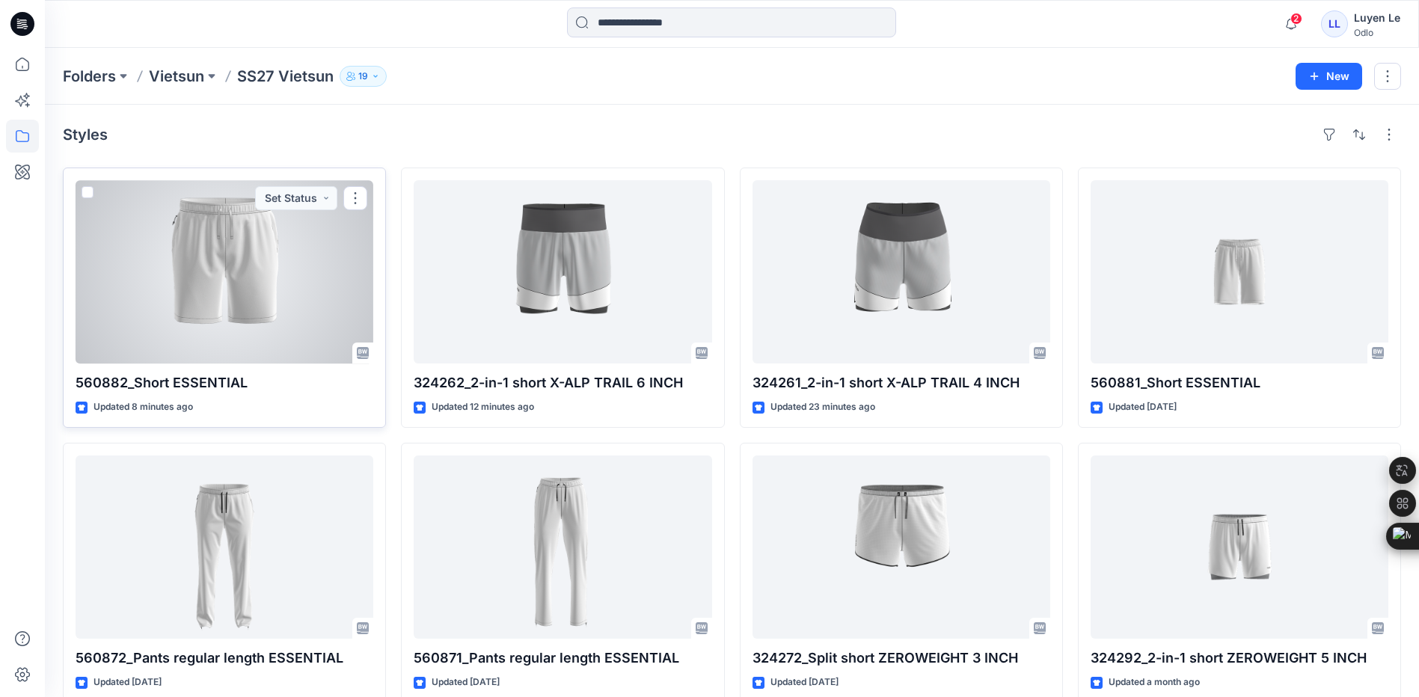
click at [221, 223] on div at bounding box center [225, 271] width 298 height 183
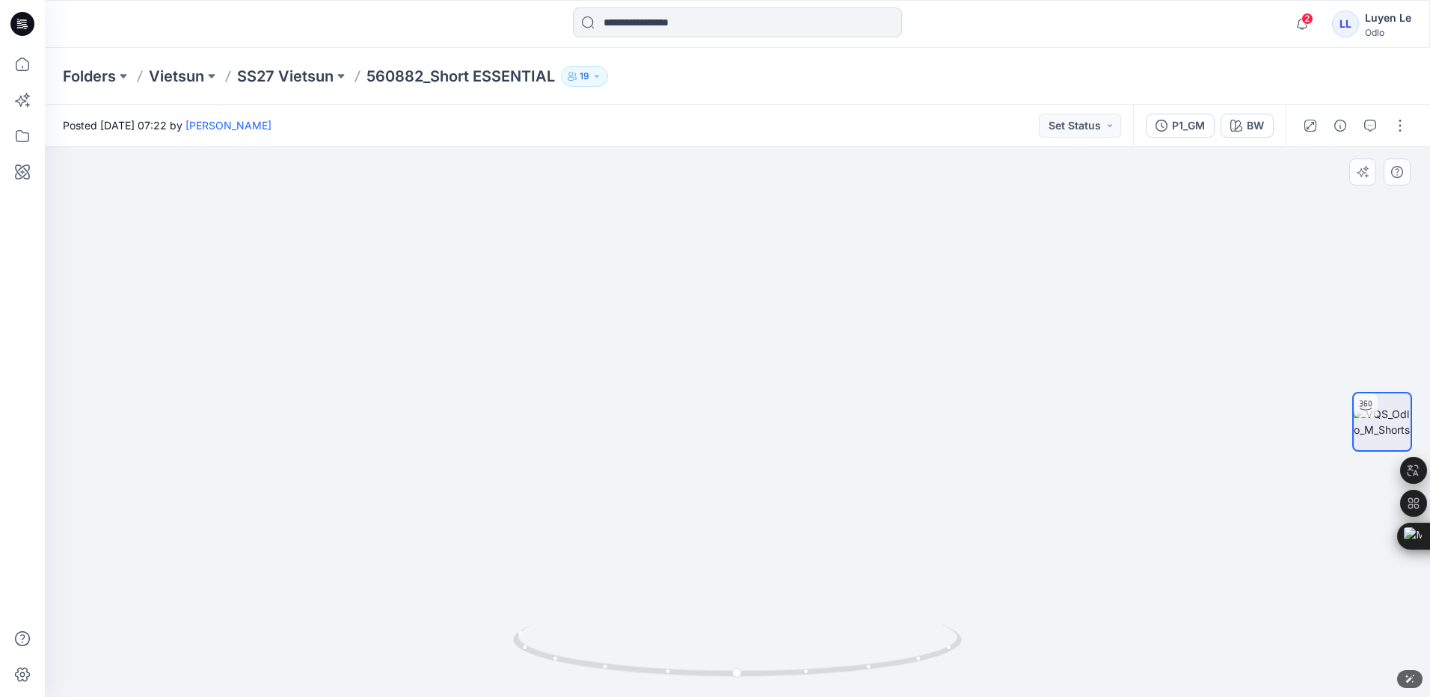
drag, startPoint x: 745, startPoint y: 216, endPoint x: 749, endPoint y: 473, distance: 257.3
click at [280, 72] on p "SS27 Vietsun" at bounding box center [285, 76] width 96 height 21
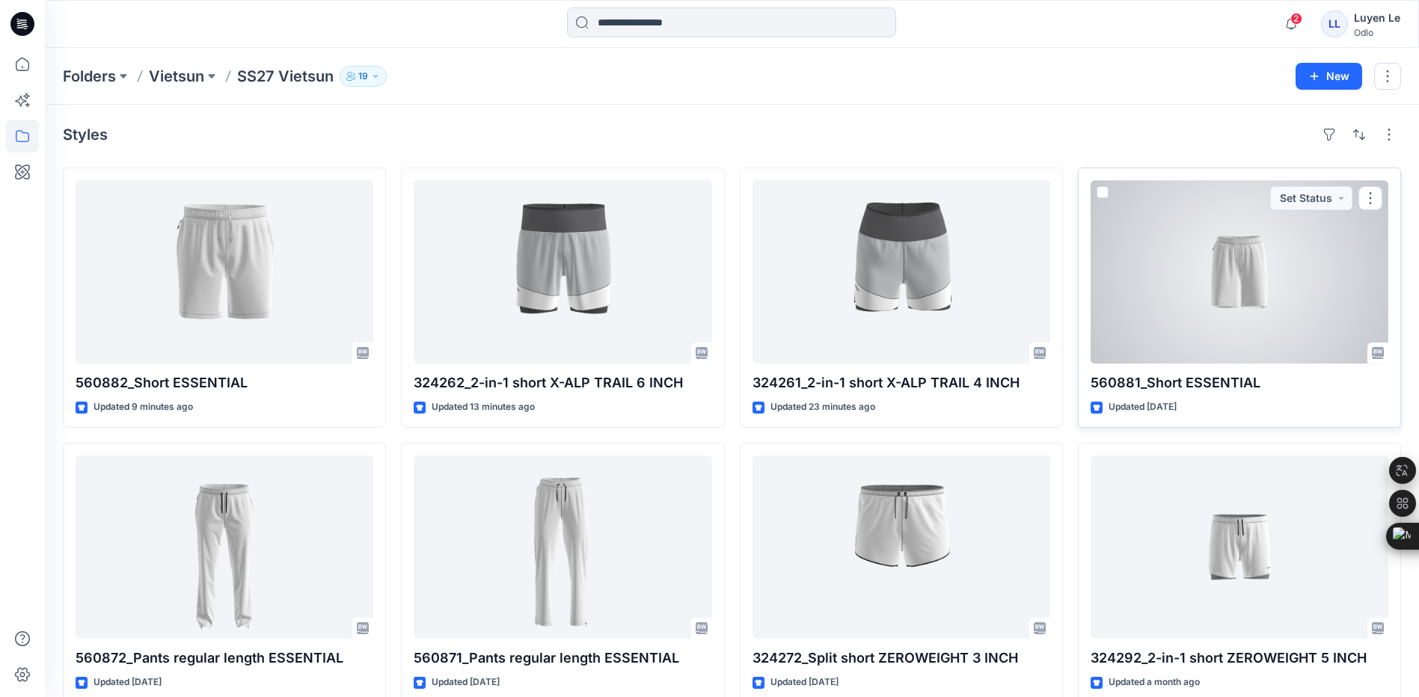
click at [1167, 248] on div at bounding box center [1239, 271] width 298 height 183
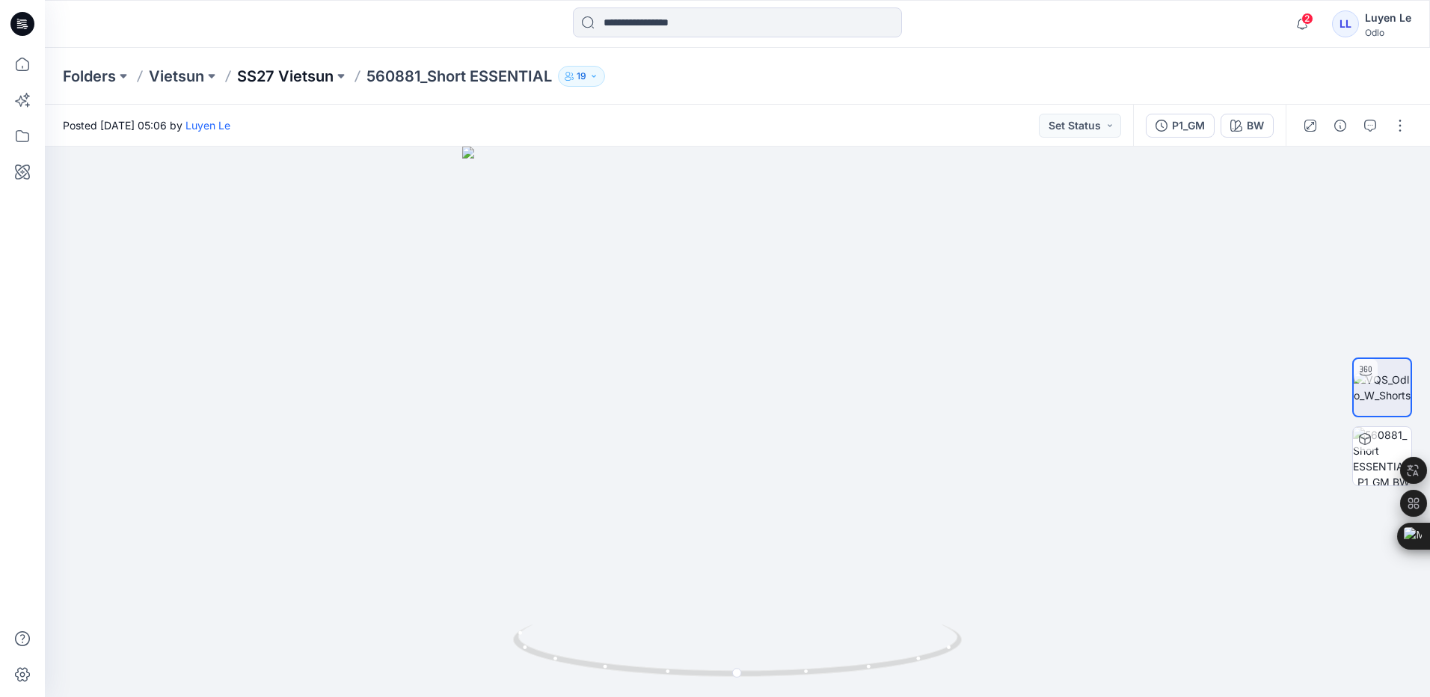
click at [313, 82] on p "SS27 Vietsun" at bounding box center [285, 76] width 96 height 21
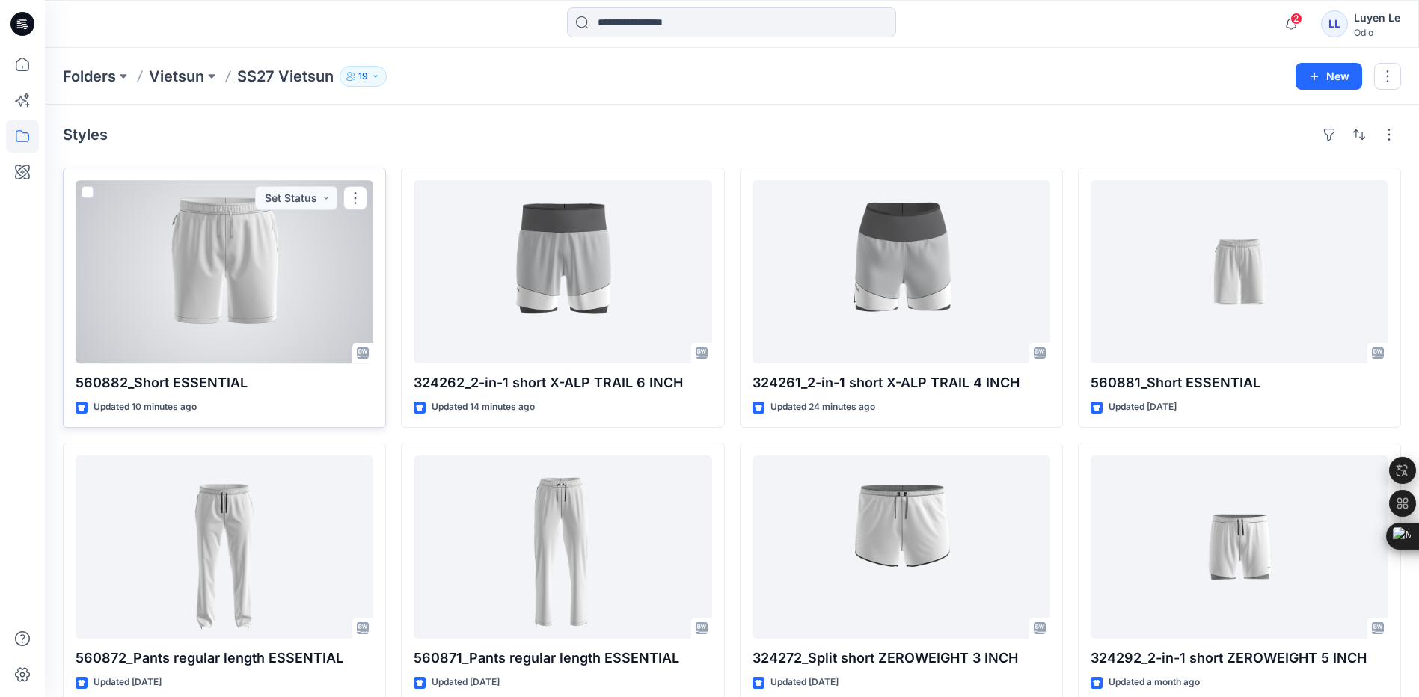
click at [174, 262] on div at bounding box center [225, 271] width 298 height 183
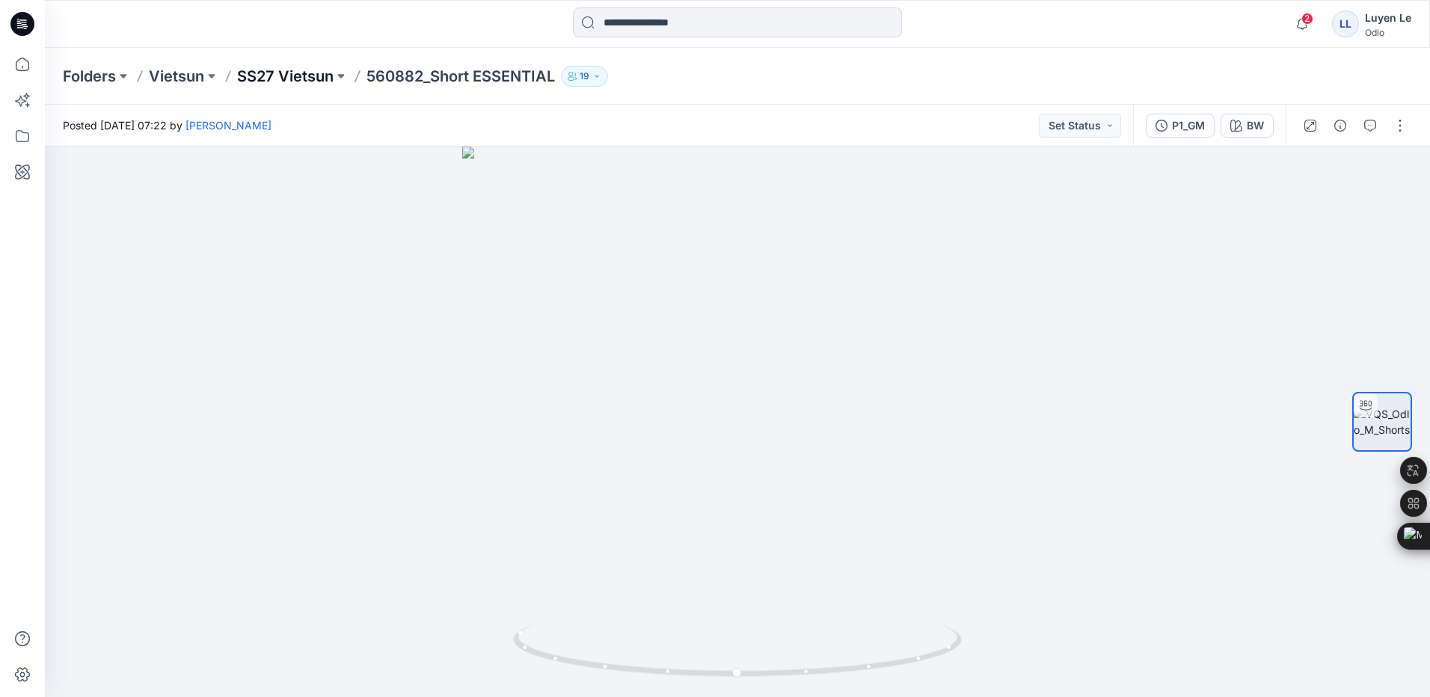
click at [276, 73] on p "SS27 Vietsun" at bounding box center [285, 76] width 96 height 21
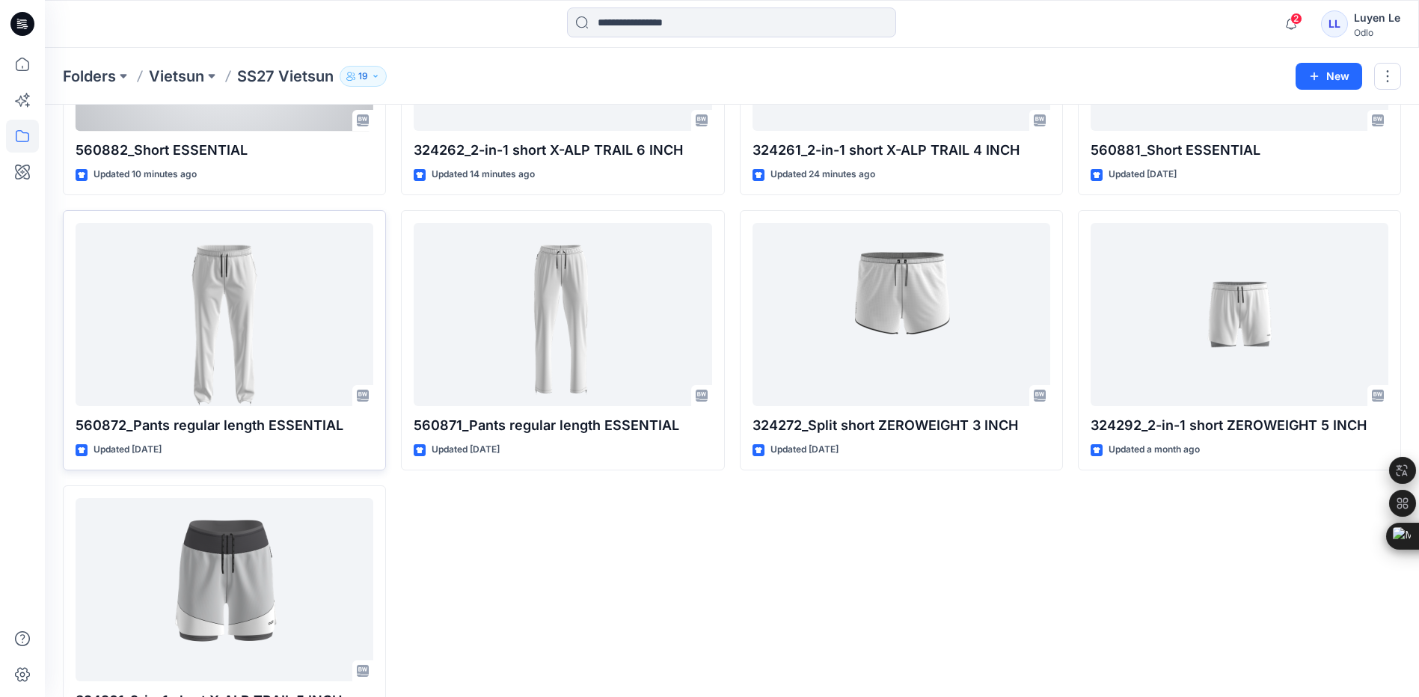
scroll to position [299, 0]
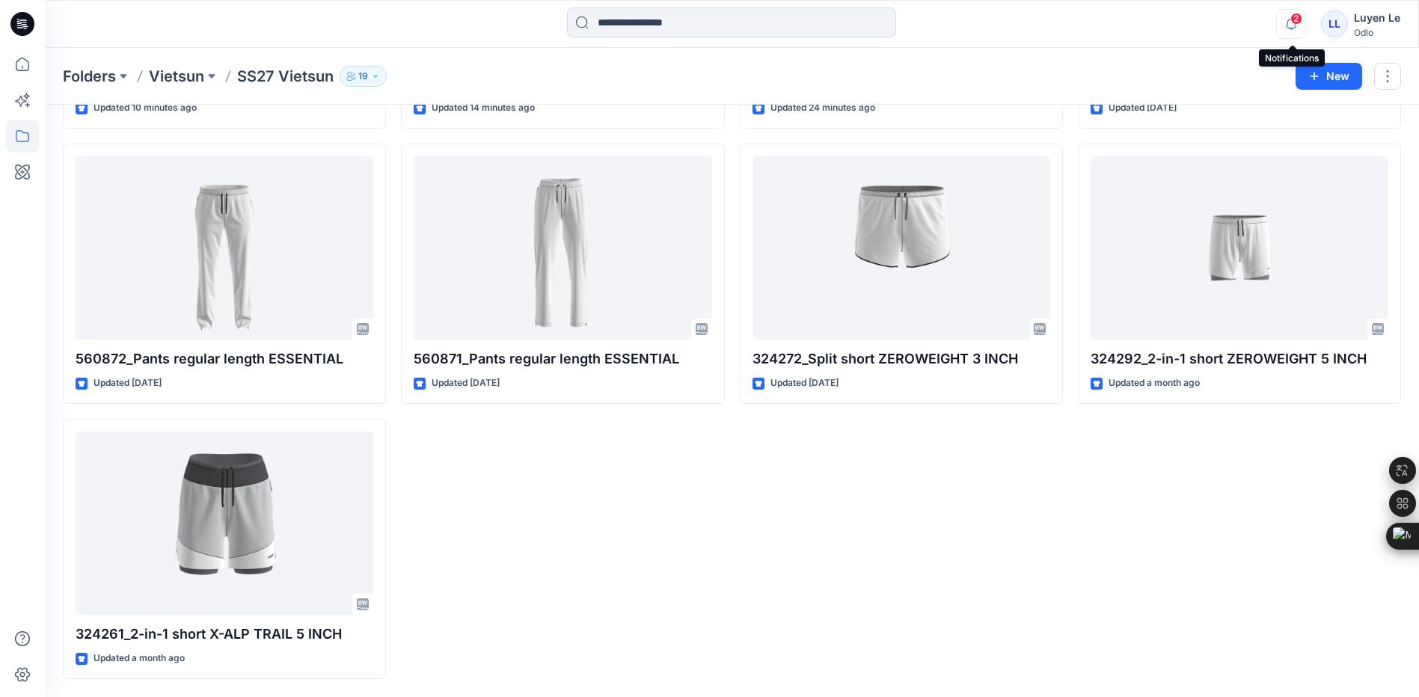
click at [1288, 25] on icon "button" at bounding box center [1291, 24] width 10 height 10
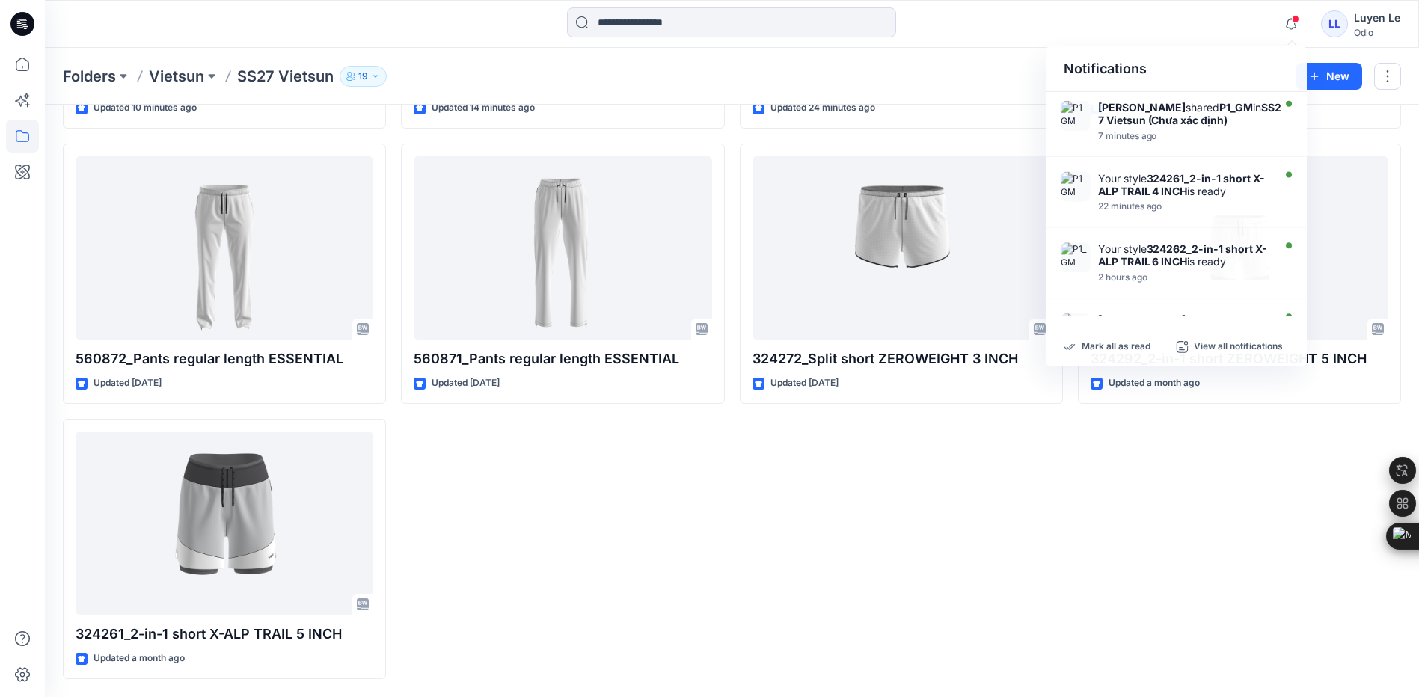
click at [852, 538] on div "324261_2-in-1 short X-ALP TRAIL 4 INCH Updated 24 minutes ago 324272_Split shor…" at bounding box center [901, 273] width 323 height 811
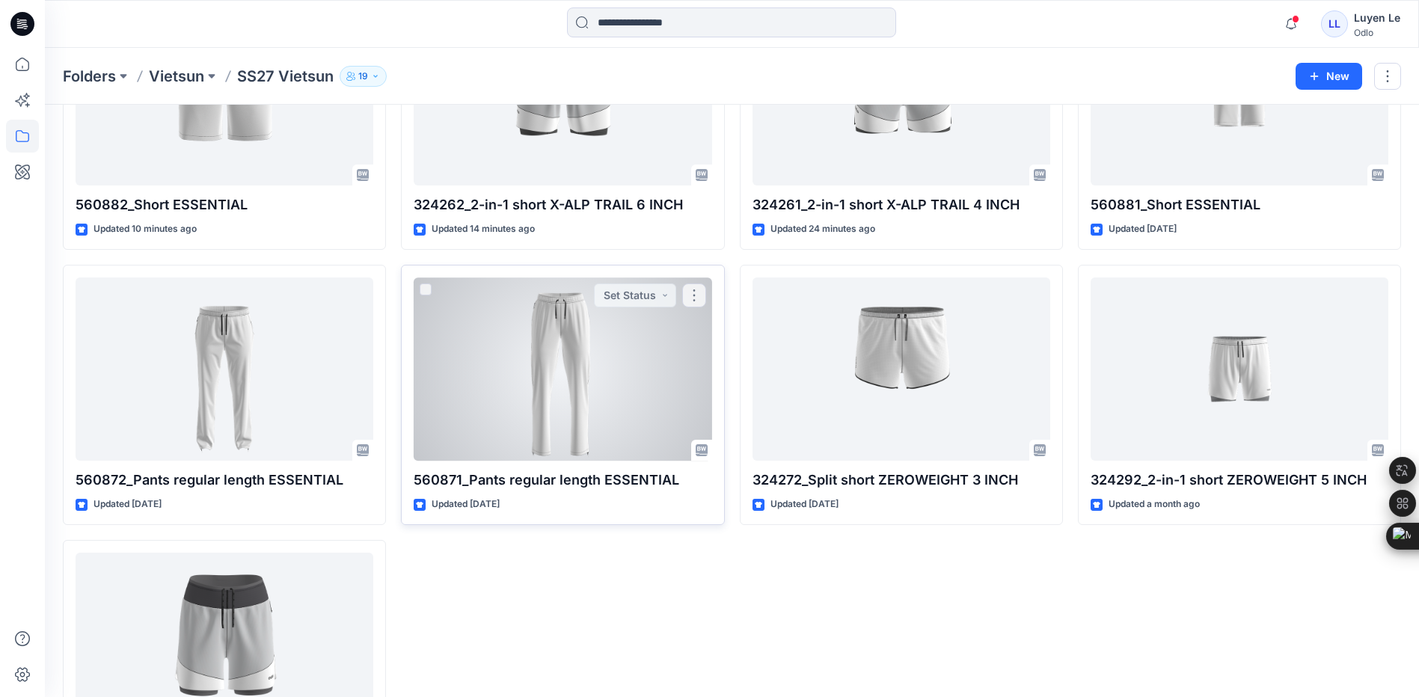
scroll to position [0, 0]
